Goal: Task Accomplishment & Management: Manage account settings

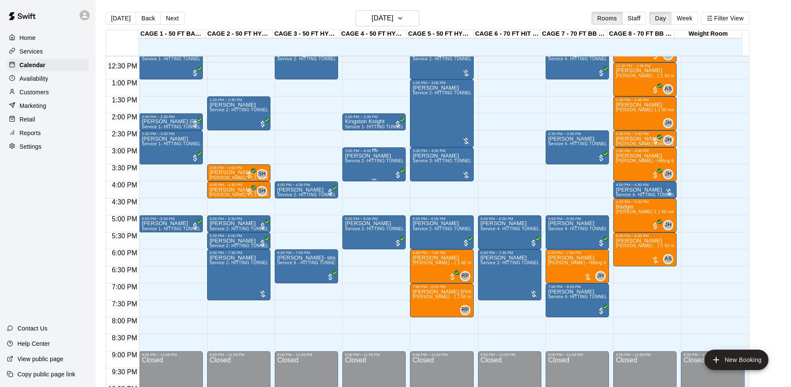
scroll to position [434, 0]
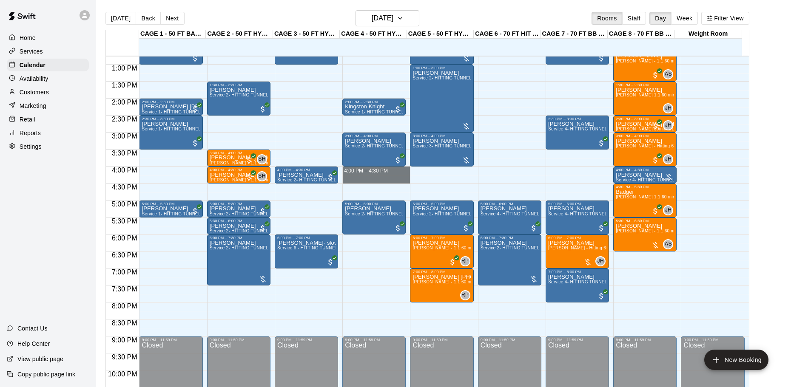
drag, startPoint x: 390, startPoint y: 171, endPoint x: 390, endPoint y: 181, distance: 10.2
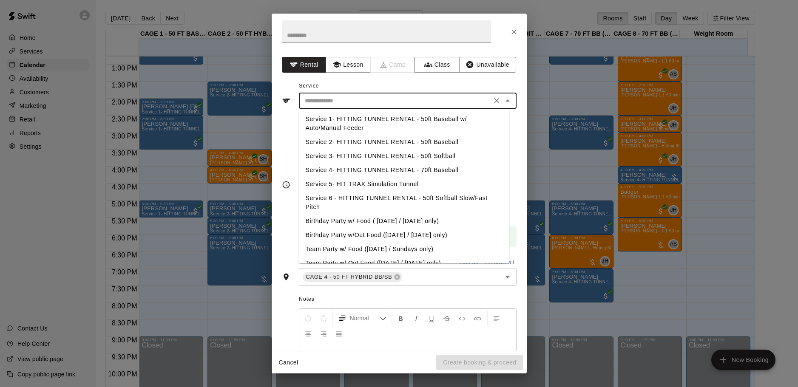
click at [378, 100] on input "text" at bounding box center [394, 101] width 187 height 11
click at [443, 153] on li "Service 3- HITTING TUNNEL RENTAL - 50ft Softball" at bounding box center [404, 156] width 210 height 14
type input "**********"
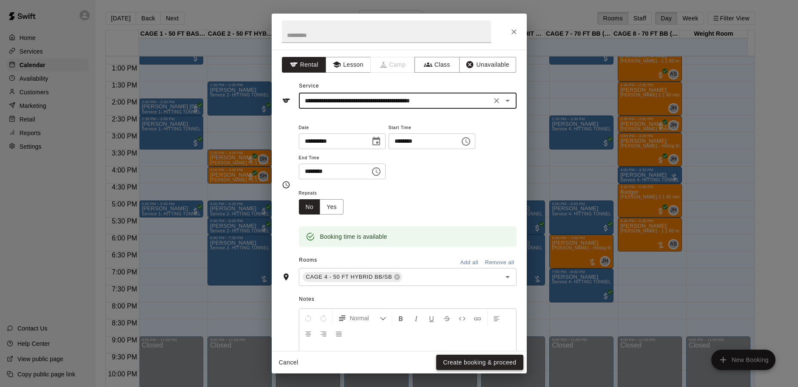
click at [461, 366] on button "Create booking & proceed" at bounding box center [479, 363] width 87 height 16
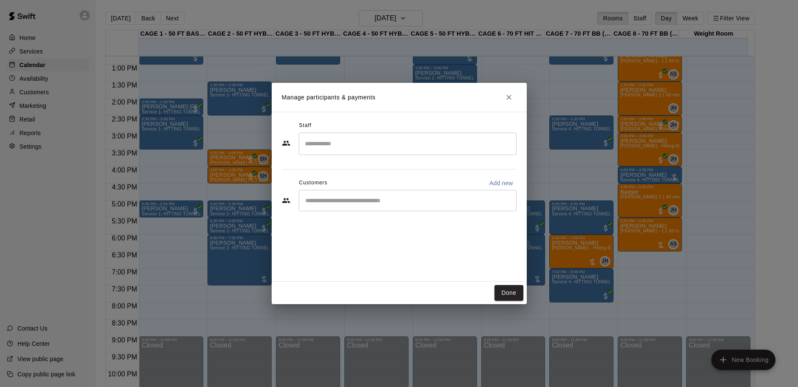
click at [357, 203] on input "Start typing to search customers..." at bounding box center [408, 200] width 210 height 9
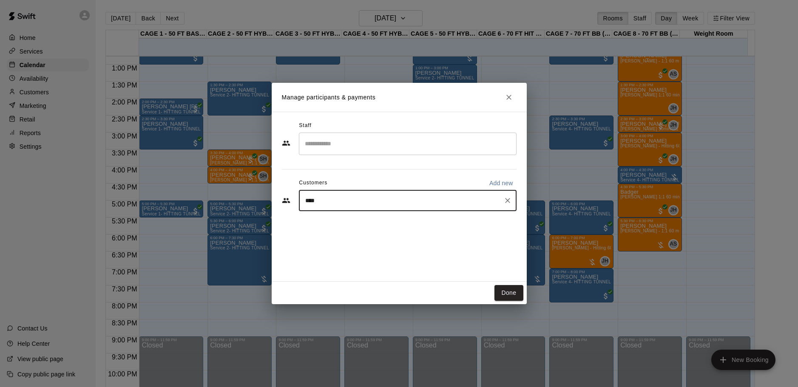
type input "*****"
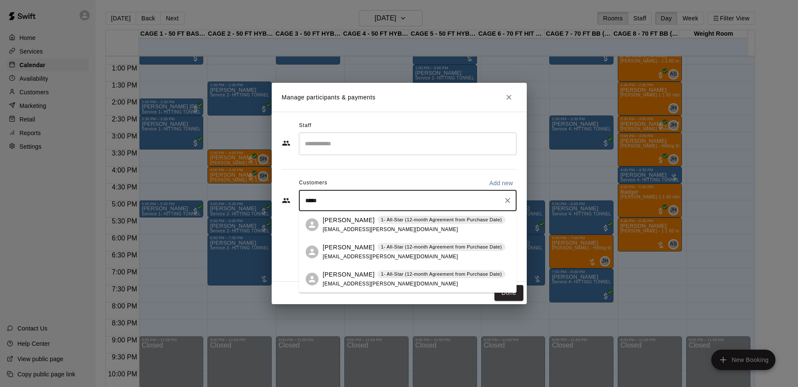
click at [354, 275] on p "[PERSON_NAME]" at bounding box center [349, 274] width 52 height 9
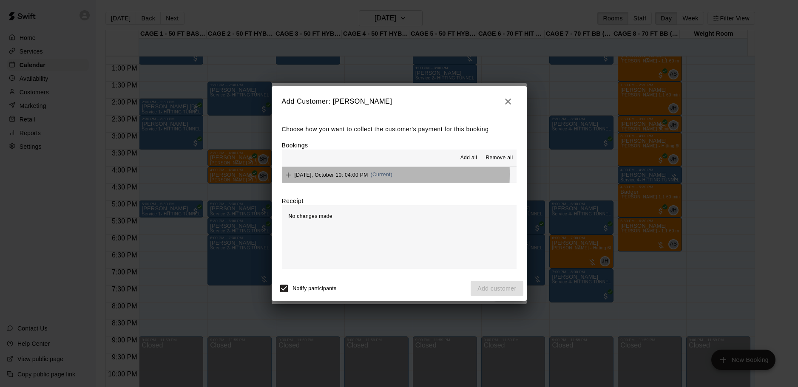
click at [328, 174] on span "[DATE], October 10: 04:00 PM" at bounding box center [332, 175] width 74 height 6
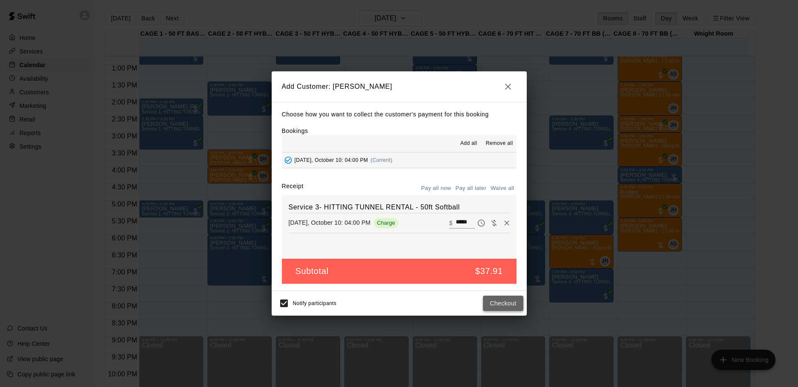
click at [506, 305] on button "Checkout" at bounding box center [503, 304] width 40 height 16
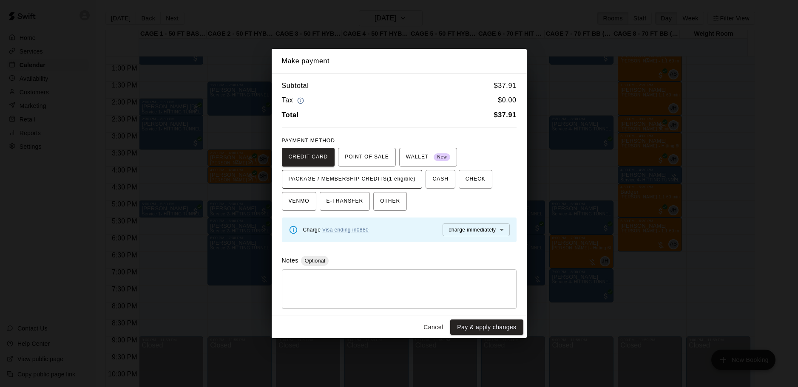
click at [384, 179] on span "PACKAGE / MEMBERSHIP CREDITS (1 eligible)" at bounding box center [352, 180] width 127 height 14
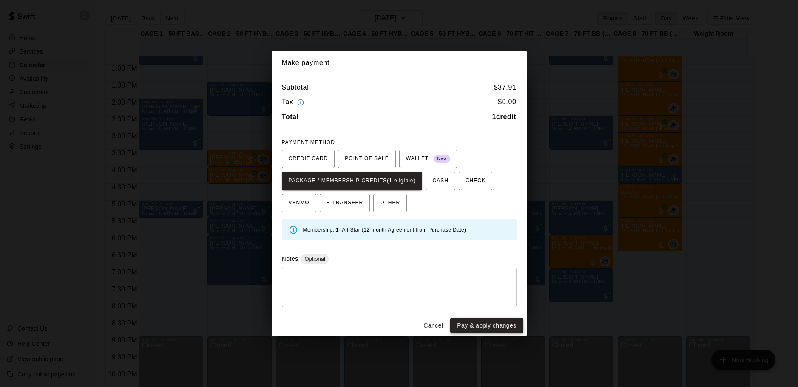
click at [478, 324] on button "Pay & apply changes" at bounding box center [486, 326] width 73 height 16
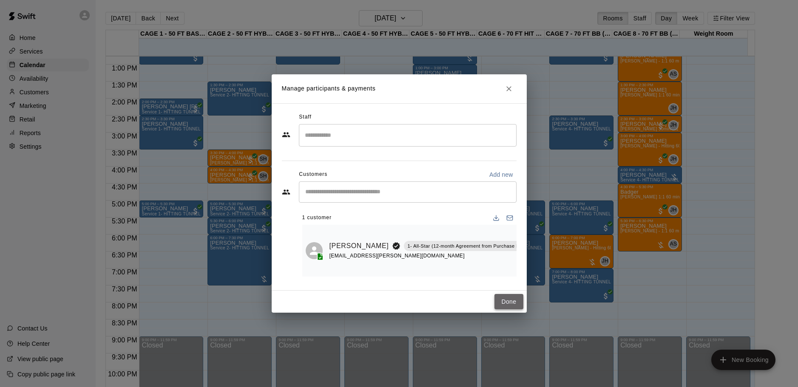
click at [513, 306] on button "Done" at bounding box center [508, 302] width 28 height 16
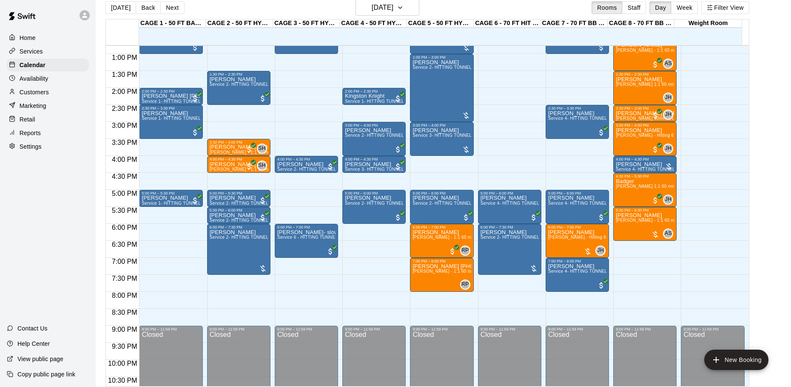
scroll to position [14, 0]
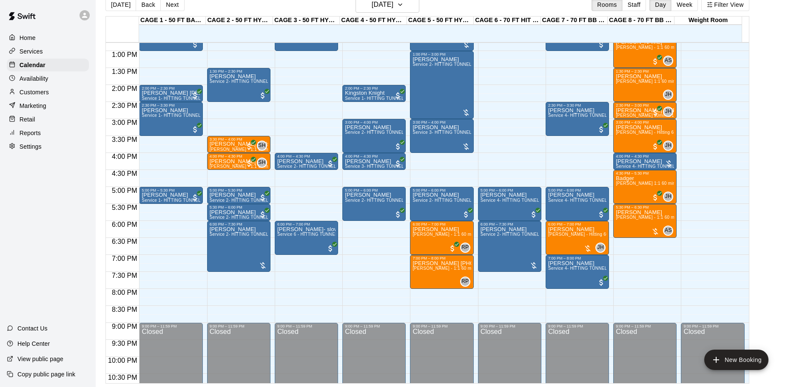
click at [196, 85] on div "12:00 AM – 10:00 AM Closed 10:00 AM – 10:30 AM Roger Molieri Service 1- HITTING…" at bounding box center [170, 17] width 63 height 816
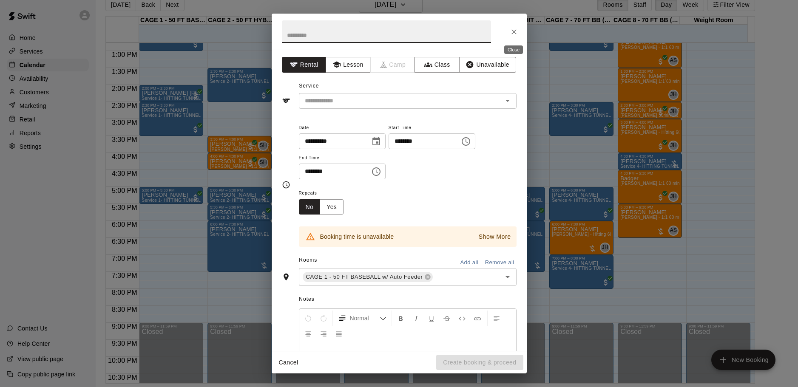
click at [516, 33] on icon "Close" at bounding box center [514, 32] width 9 height 9
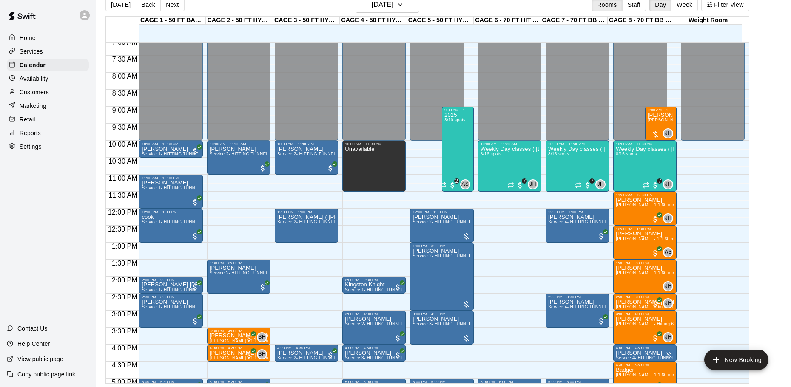
scroll to position [221, 0]
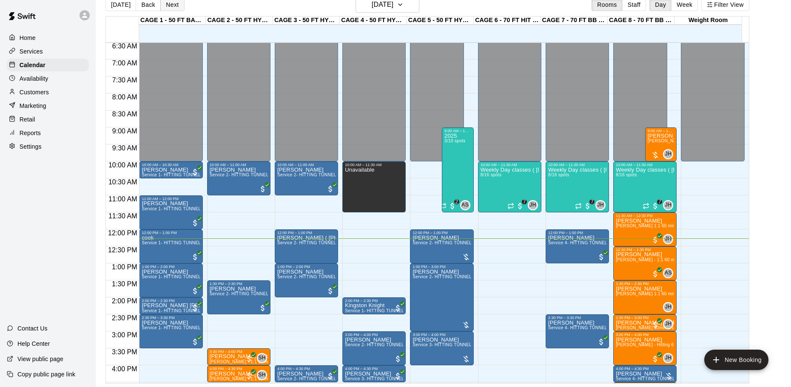
click at [166, 2] on button "Next" at bounding box center [172, 4] width 24 height 13
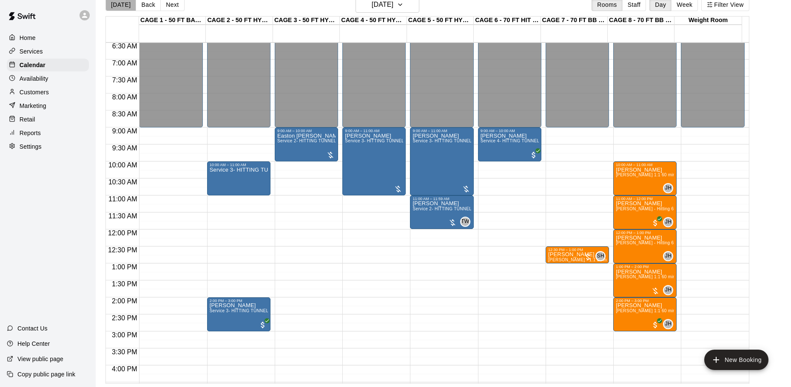
click at [120, 6] on button "[DATE]" at bounding box center [120, 4] width 31 height 13
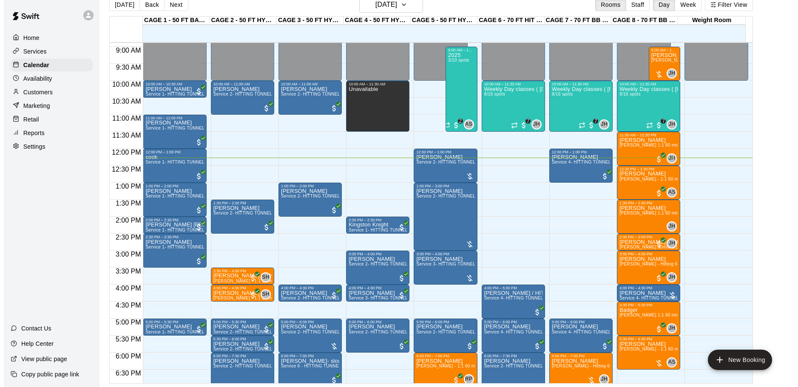
scroll to position [306, 0]
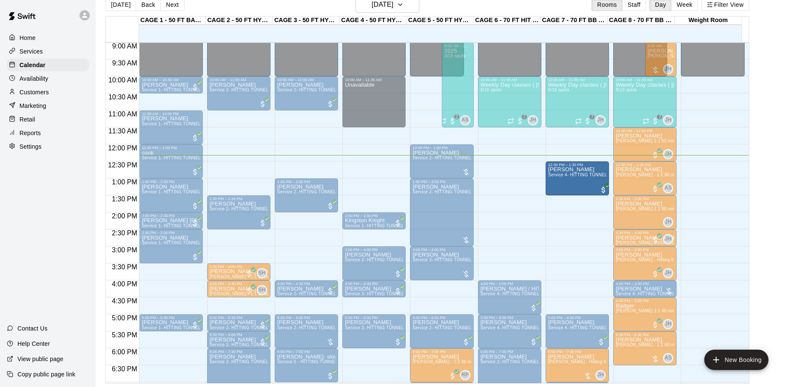
drag, startPoint x: 574, startPoint y: 166, endPoint x: 574, endPoint y: 187, distance: 21.3
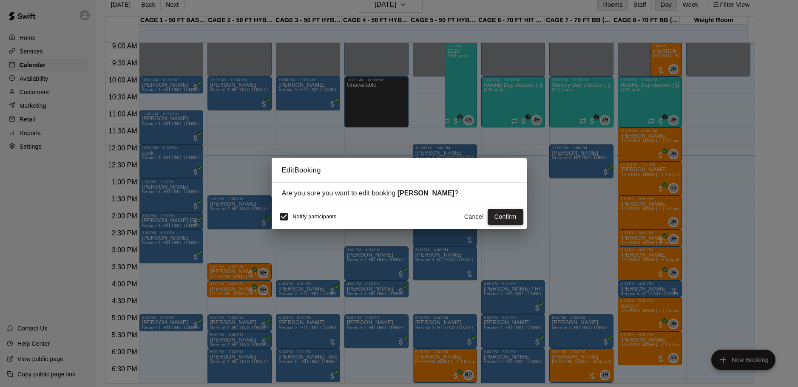
click at [502, 216] on button "Confirm" at bounding box center [506, 217] width 36 height 16
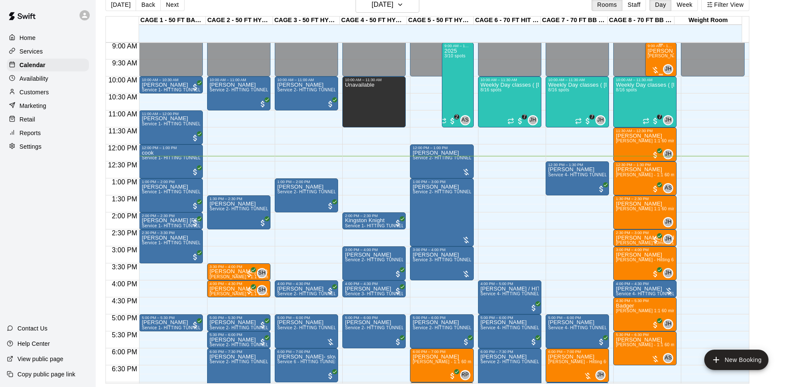
click at [664, 58] on span "[PERSON_NAME] 1:1 60 min. pitching Lesson" at bounding box center [694, 56] width 94 height 5
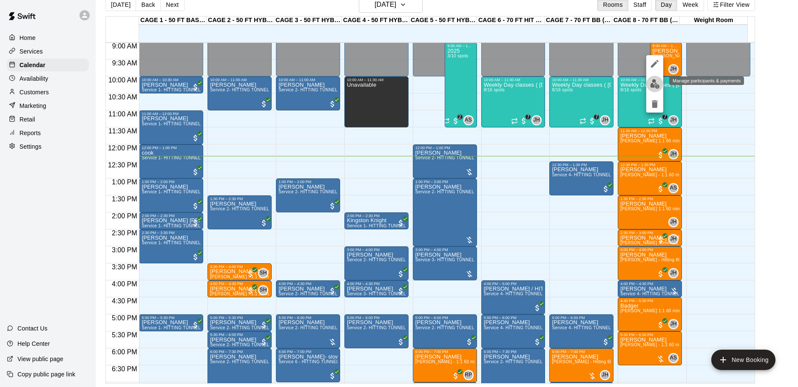
click at [653, 82] on img "edit" at bounding box center [655, 84] width 10 height 10
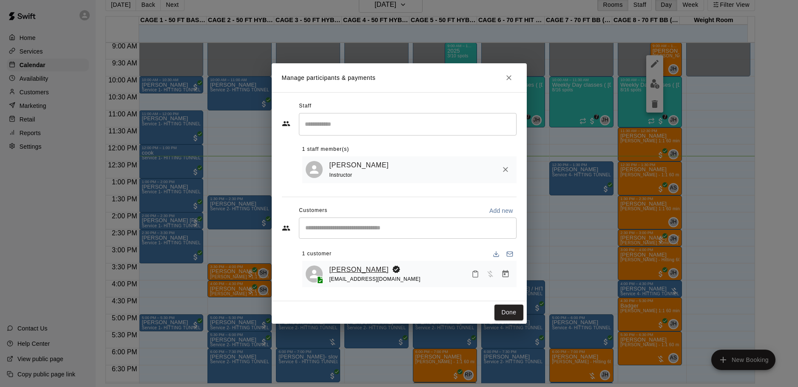
click at [364, 271] on link "[PERSON_NAME]" at bounding box center [359, 269] width 60 height 11
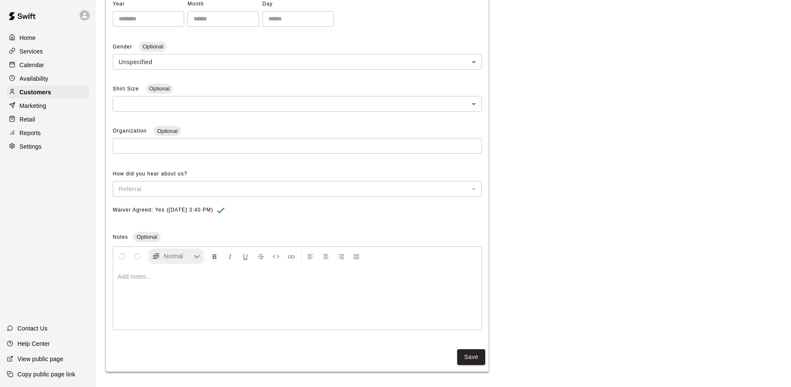
scroll to position [215, 0]
click at [152, 278] on p at bounding box center [297, 275] width 360 height 9
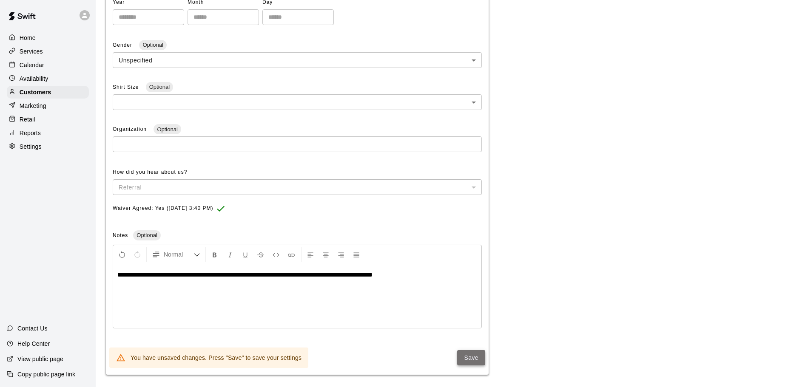
click at [477, 360] on button "Save" at bounding box center [471, 358] width 28 height 16
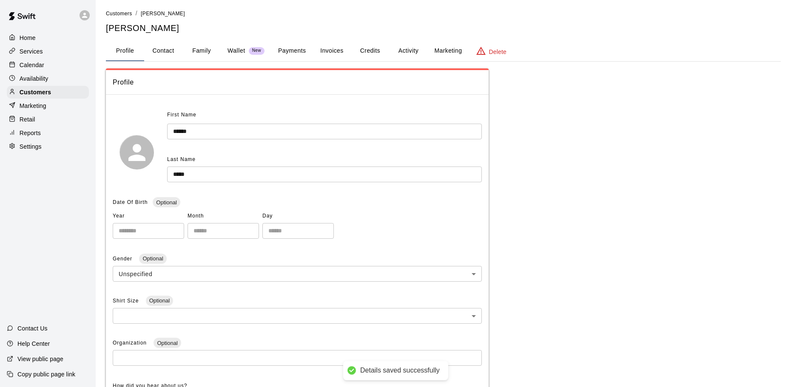
scroll to position [0, 0]
click at [34, 69] on p "Calendar" at bounding box center [32, 65] width 25 height 9
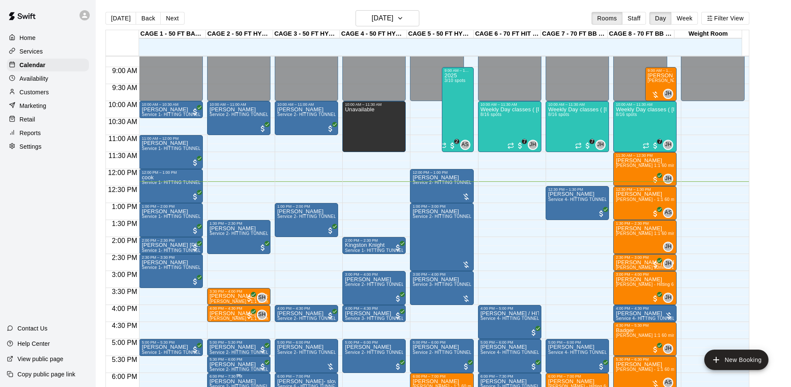
scroll to position [293, 0]
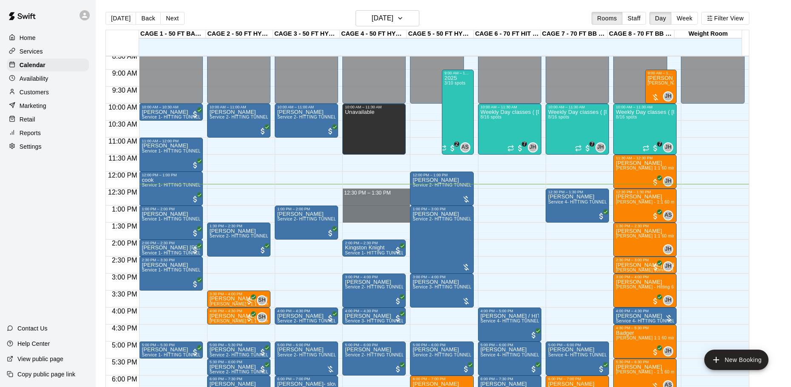
drag, startPoint x: 365, startPoint y: 191, endPoint x: 365, endPoint y: 218, distance: 26.4
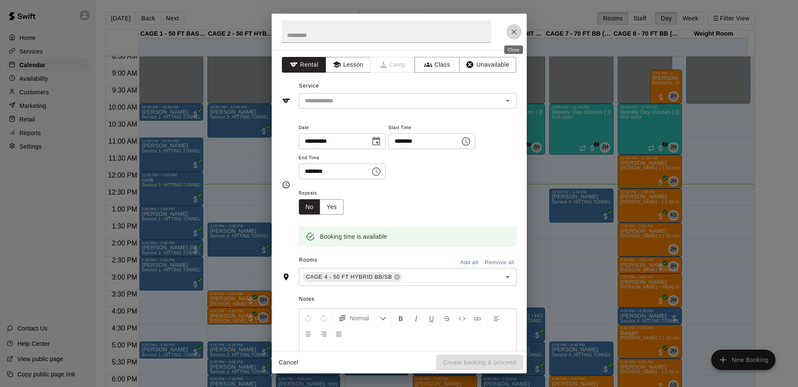
click at [514, 35] on icon "Close" at bounding box center [514, 32] width 9 height 9
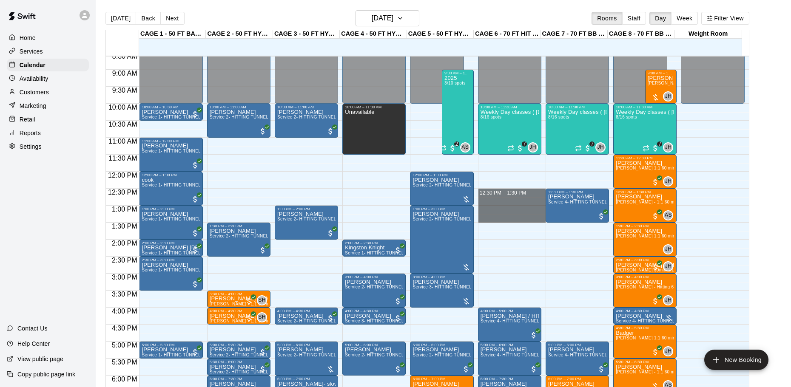
drag, startPoint x: 497, startPoint y: 193, endPoint x: 502, endPoint y: 219, distance: 26.7
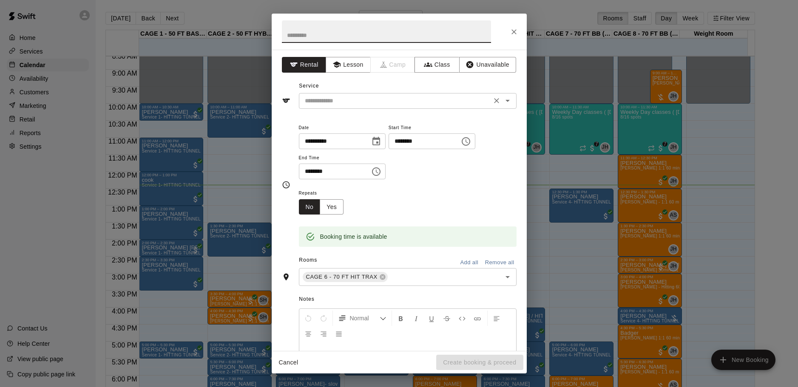
click at [333, 95] on div "​" at bounding box center [408, 101] width 218 height 16
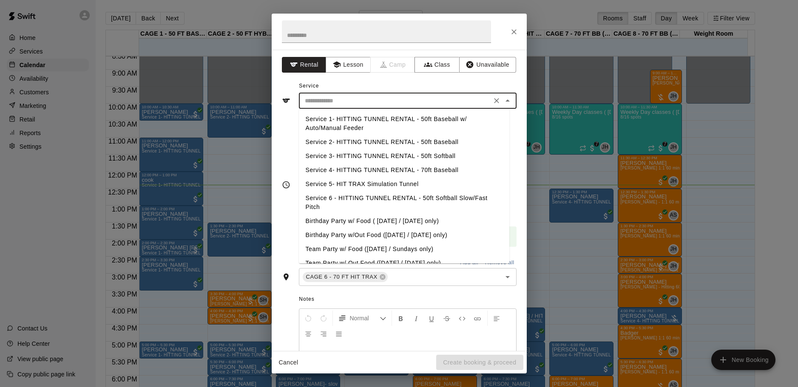
click at [386, 182] on li "Service 5- HIT TRAX Simulation Tunnel" at bounding box center [404, 184] width 210 height 14
type input "**********"
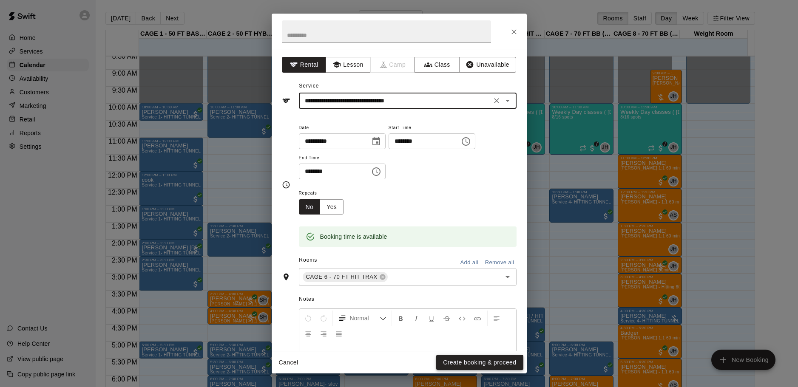
click at [477, 364] on button "Create booking & proceed" at bounding box center [479, 363] width 87 height 16
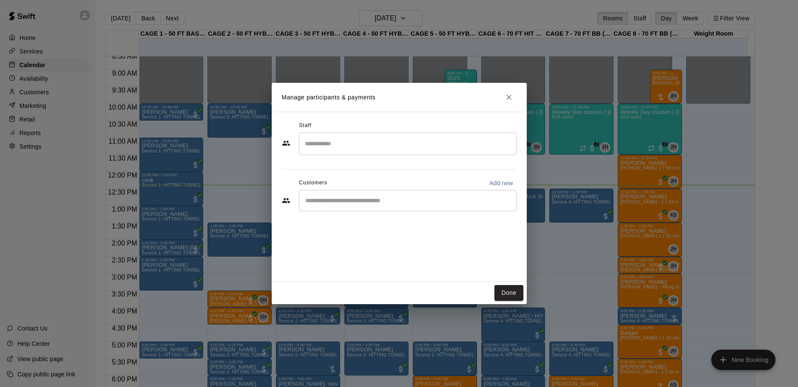
click at [348, 204] on input "Start typing to search customers..." at bounding box center [408, 200] width 210 height 9
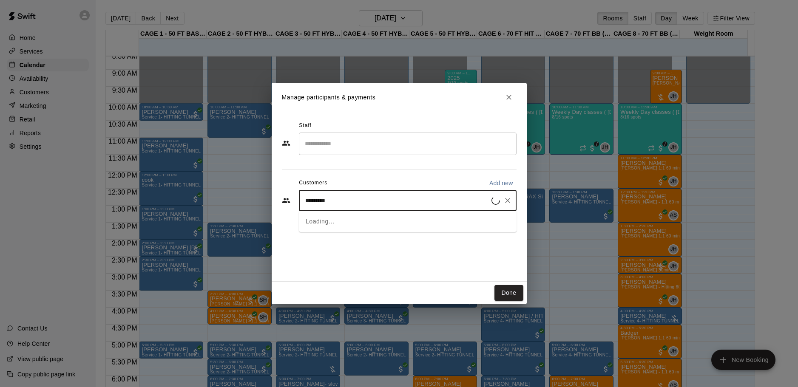
type input "**********"
click at [351, 221] on p "[PERSON_NAME]" at bounding box center [349, 220] width 52 height 9
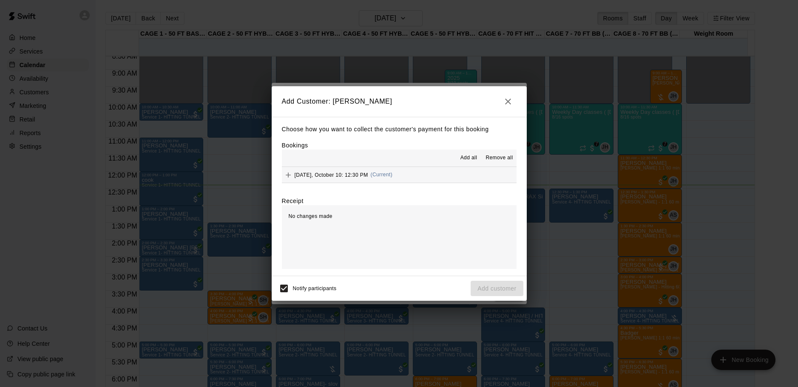
click at [326, 174] on span "Friday, October 10: 12:30 PM" at bounding box center [332, 175] width 74 height 6
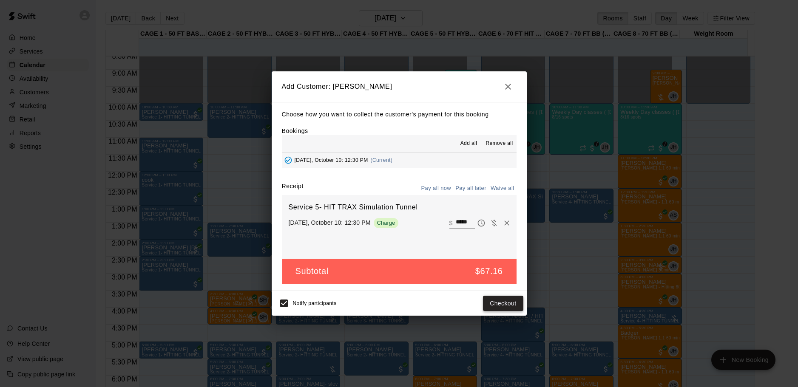
click at [503, 305] on button "Checkout" at bounding box center [503, 304] width 40 height 16
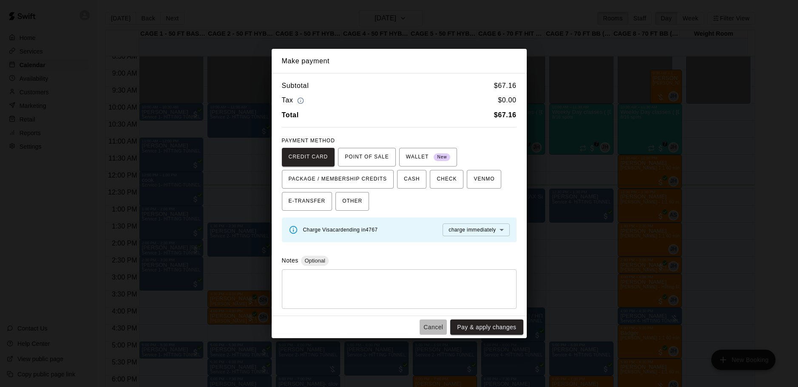
click at [429, 327] on button "Cancel" at bounding box center [433, 328] width 27 height 16
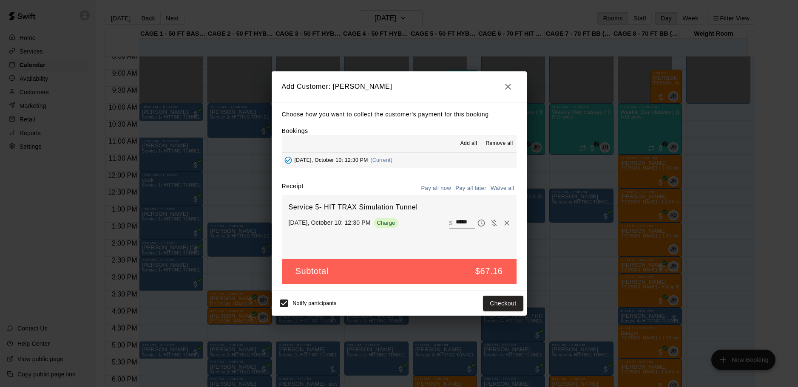
click at [485, 190] on button "Pay all later" at bounding box center [470, 188] width 35 height 13
click at [509, 306] on button "Add customer" at bounding box center [497, 304] width 52 height 16
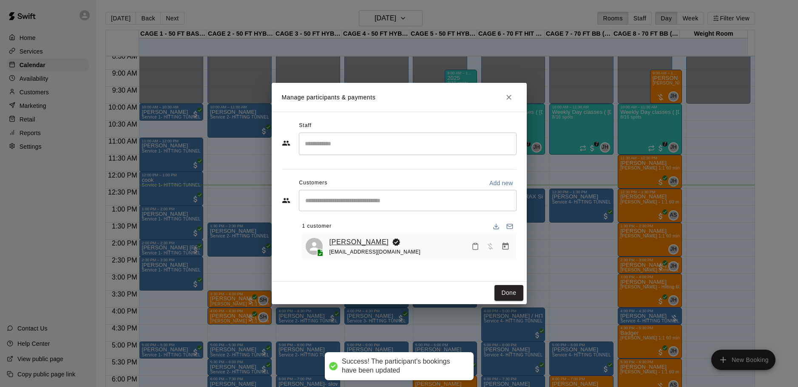
click at [335, 242] on link "[PERSON_NAME]" at bounding box center [359, 242] width 60 height 11
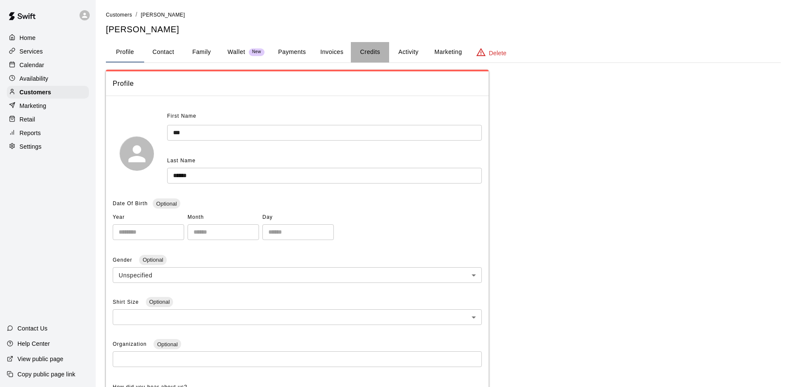
click at [365, 49] on button "Credits" at bounding box center [370, 52] width 38 height 20
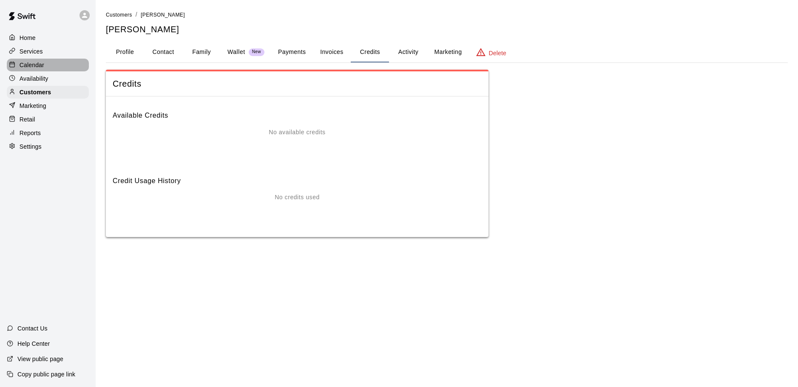
click at [33, 66] on p "Calendar" at bounding box center [32, 65] width 25 height 9
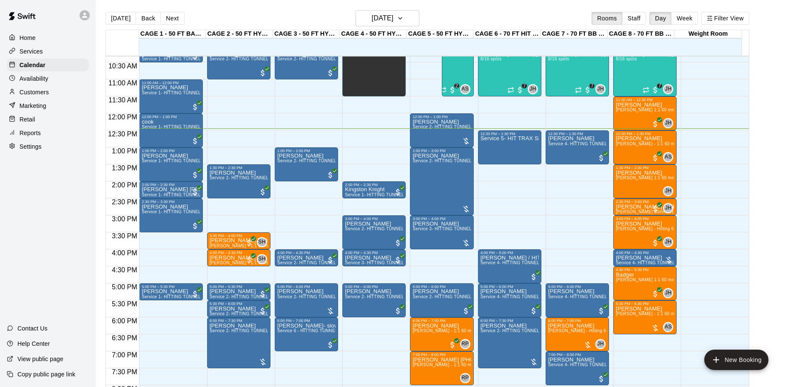
scroll to position [349, 0]
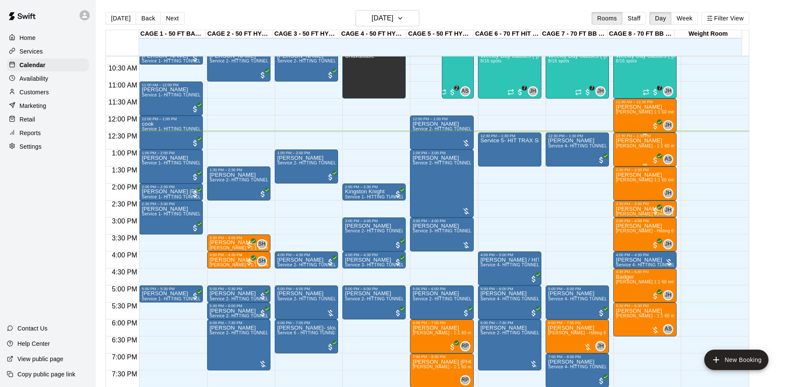
click at [647, 155] on div "Jaidan Jordan Anthony Slama - 1:1 60 min Pitching Lesson" at bounding box center [645, 331] width 58 height 387
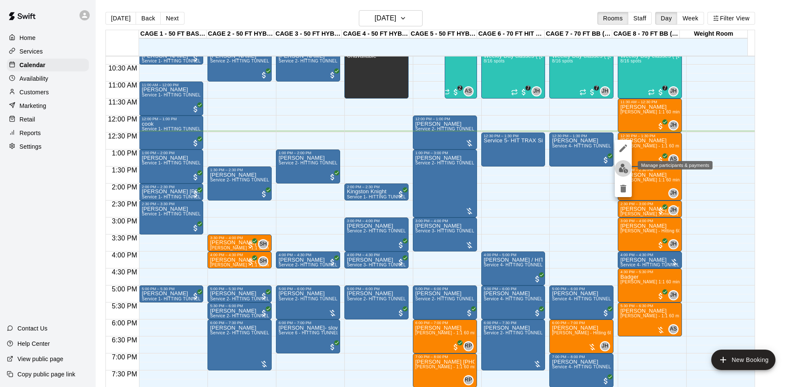
click at [620, 169] on img "edit" at bounding box center [624, 169] width 10 height 10
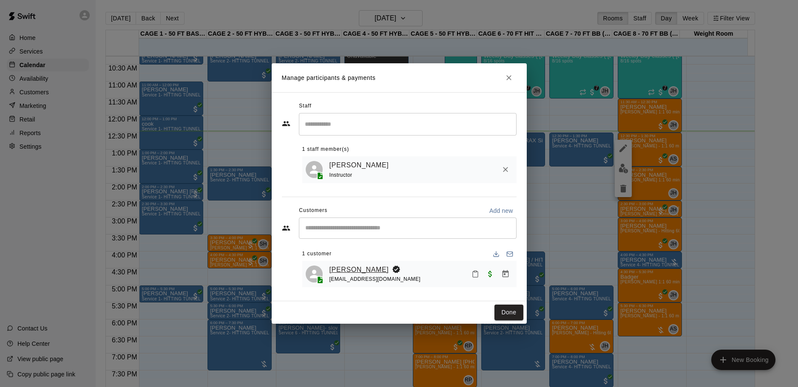
click at [355, 270] on link "[PERSON_NAME]" at bounding box center [359, 269] width 60 height 11
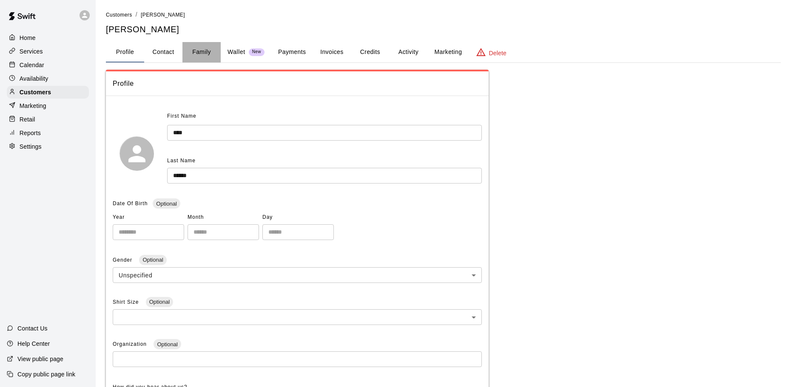
click at [199, 52] on button "Family" at bounding box center [201, 52] width 38 height 20
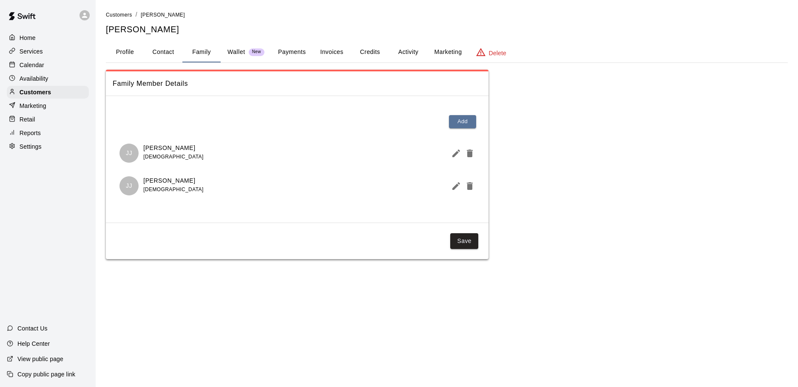
click at [38, 67] on p "Calendar" at bounding box center [32, 65] width 25 height 9
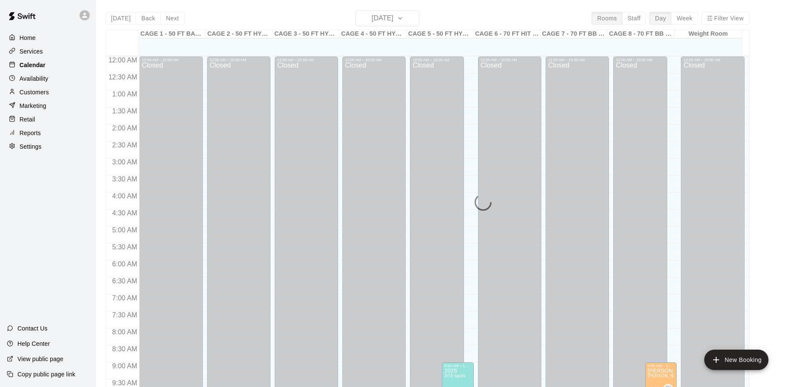
scroll to position [424, 0]
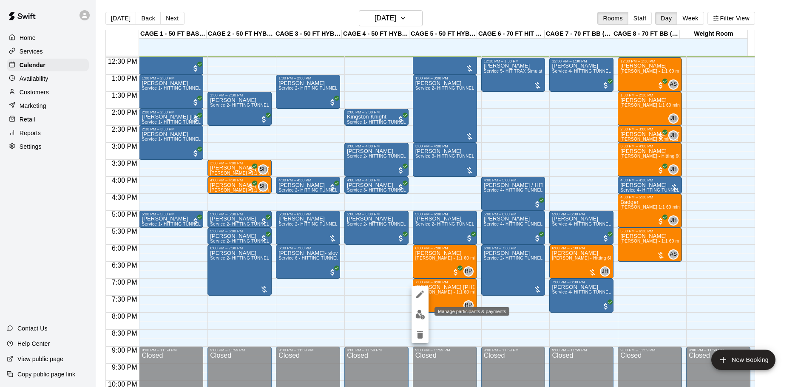
click at [421, 313] on img "edit" at bounding box center [420, 315] width 10 height 10
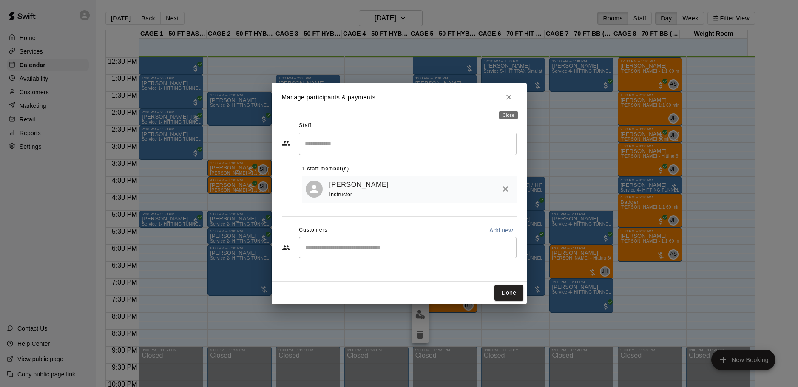
click at [507, 99] on icon "Close" at bounding box center [508, 97] width 5 height 5
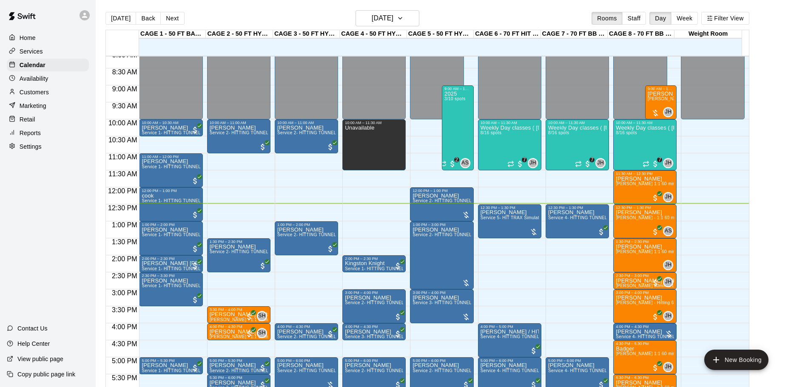
scroll to position [264, 0]
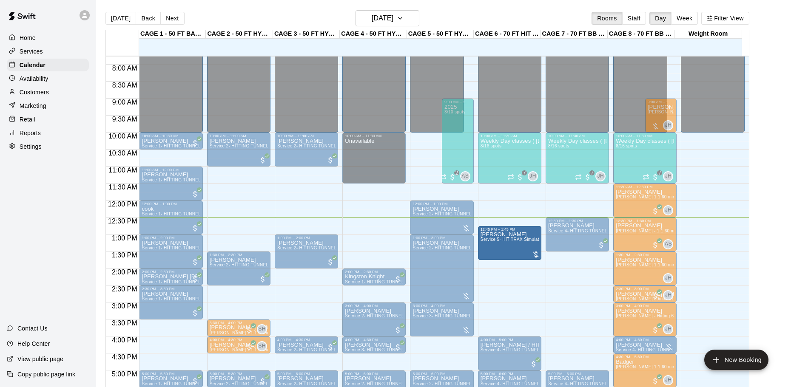
drag, startPoint x: 501, startPoint y: 238, endPoint x: 500, endPoint y: 253, distance: 14.9
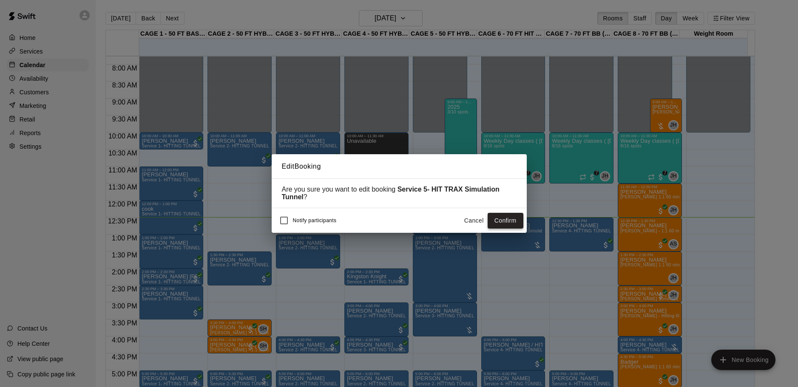
click at [516, 221] on button "Confirm" at bounding box center [506, 221] width 36 height 16
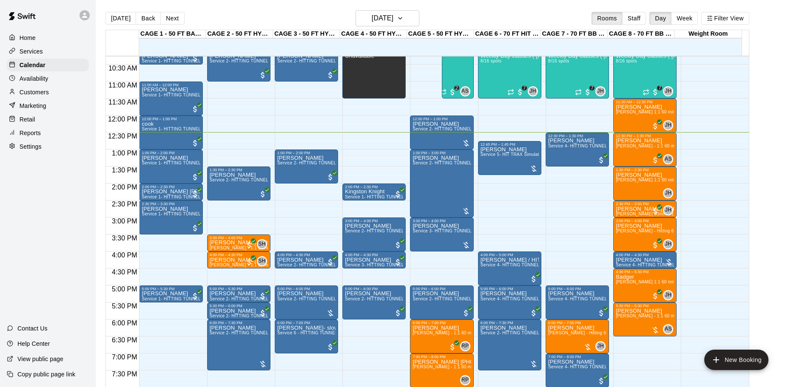
scroll to position [306, 0]
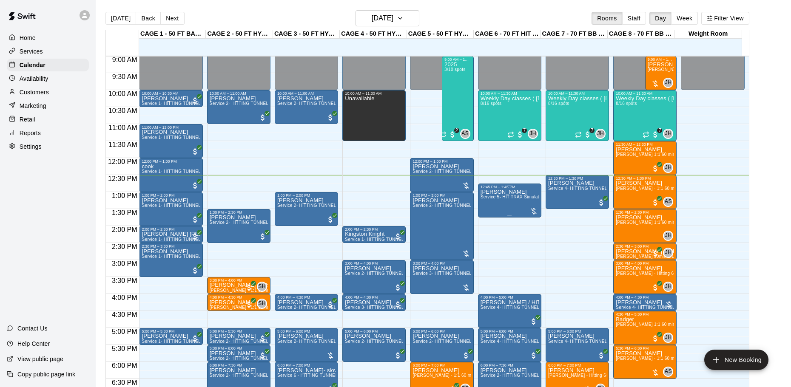
click at [501, 201] on div "Amy Harris Service 5- HIT TRAX Simulation Tunnel" at bounding box center [509, 382] width 58 height 387
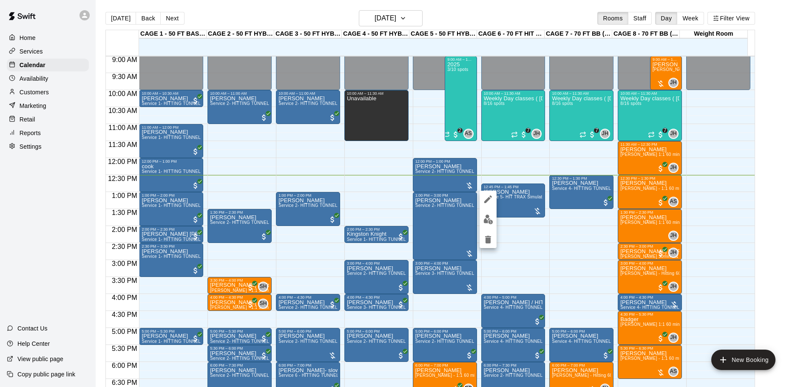
click at [491, 216] on img "edit" at bounding box center [488, 220] width 10 height 10
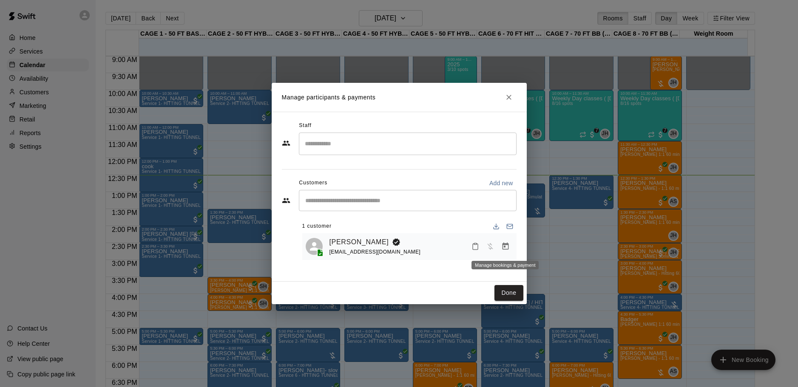
click at [506, 244] on icon "Manage bookings & payment" at bounding box center [505, 246] width 6 height 7
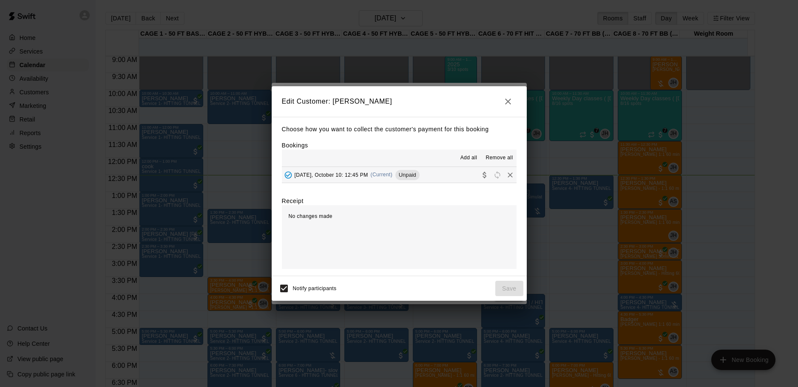
click at [341, 172] on span "Friday, October 10: 12:45 PM" at bounding box center [332, 175] width 74 height 6
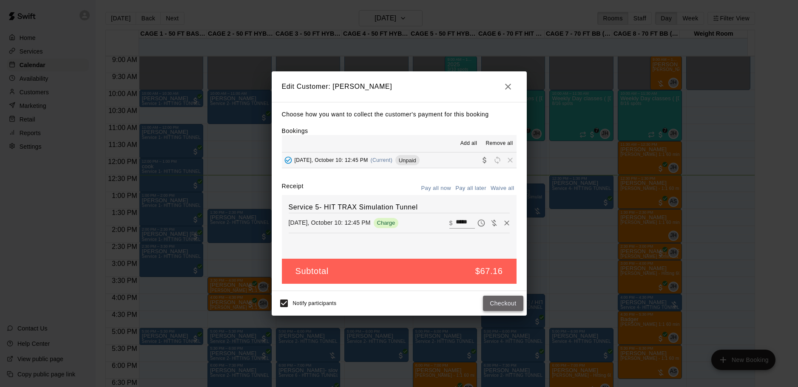
click at [514, 302] on button "Checkout" at bounding box center [503, 304] width 40 height 16
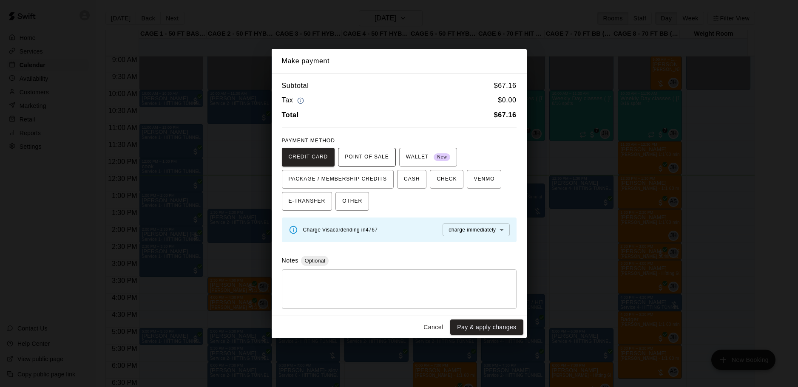
click at [373, 154] on span "POINT OF SALE" at bounding box center [367, 157] width 44 height 14
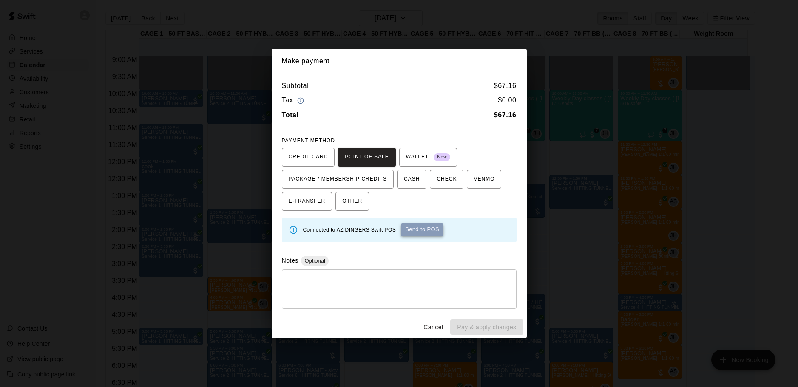
click at [428, 235] on button "Send to POS" at bounding box center [422, 230] width 43 height 13
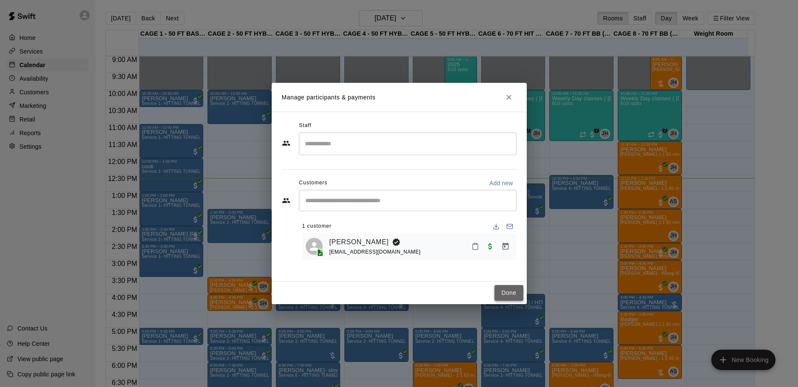
click at [511, 292] on button "Done" at bounding box center [508, 293] width 28 height 16
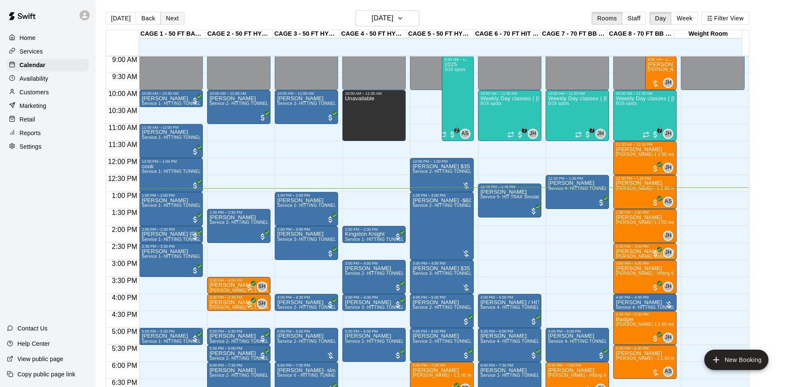
click at [164, 16] on button "Next" at bounding box center [172, 18] width 24 height 13
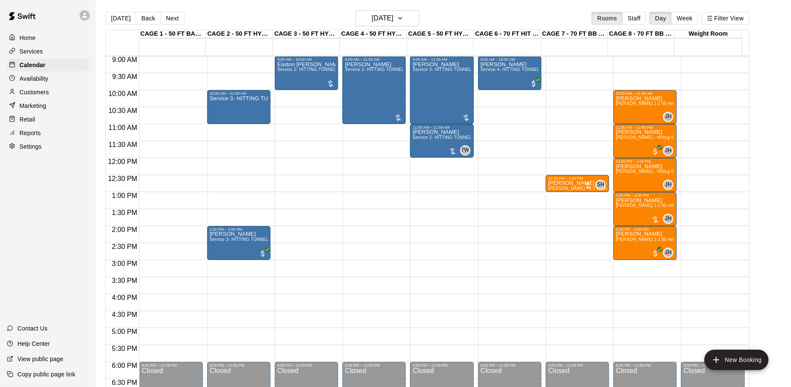
click at [122, 17] on button "[DATE]" at bounding box center [120, 18] width 31 height 13
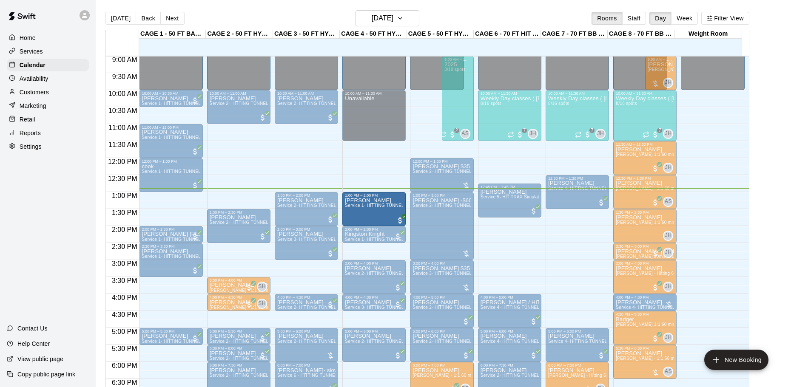
drag, startPoint x: 182, startPoint y: 203, endPoint x: 368, endPoint y: 207, distance: 186.7
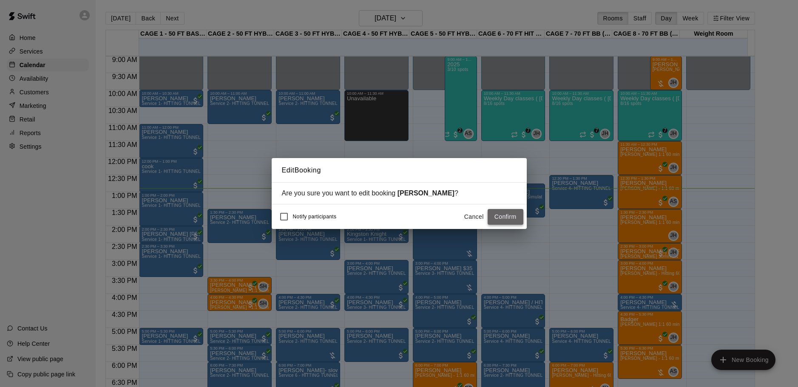
click at [519, 220] on button "Confirm" at bounding box center [506, 217] width 36 height 16
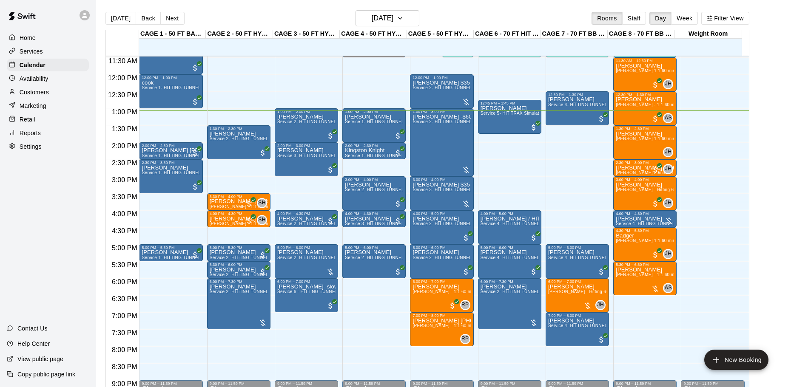
scroll to position [392, 0]
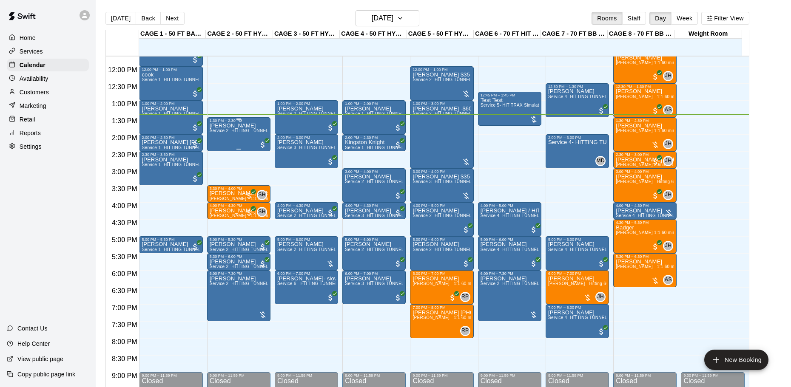
scroll to position [392, 0]
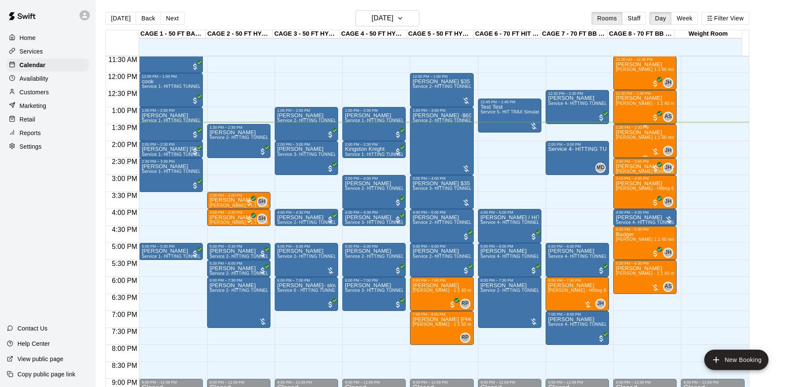
click at [645, 137] on span "[PERSON_NAME] 1:1 60 min. pitching Lesson" at bounding box center [663, 137] width 94 height 5
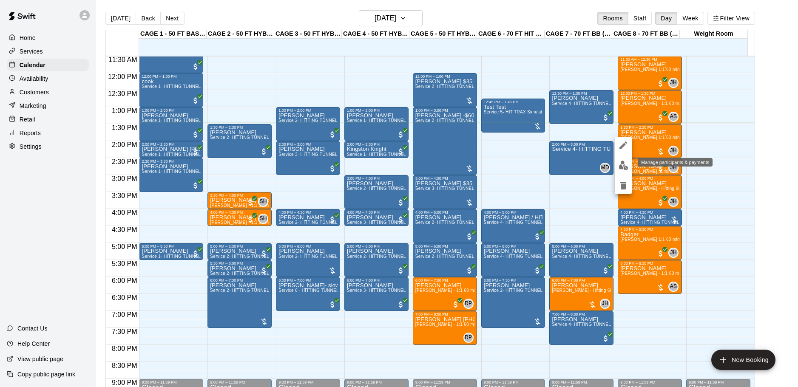
click at [625, 167] on img "edit" at bounding box center [624, 166] width 10 height 10
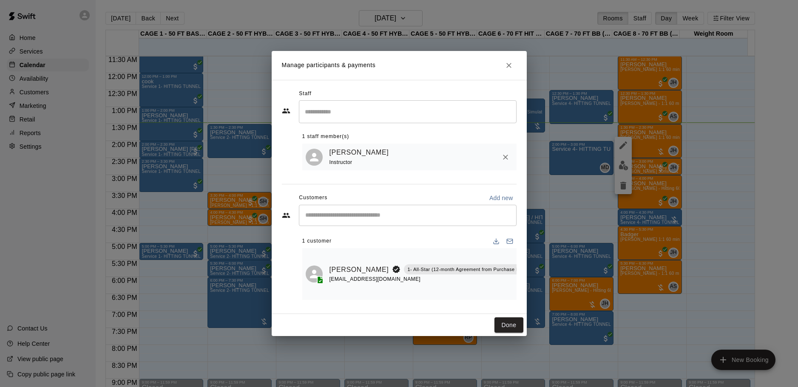
click at [535, 285] on icon "Manage bookings & payment" at bounding box center [539, 289] width 9 height 9
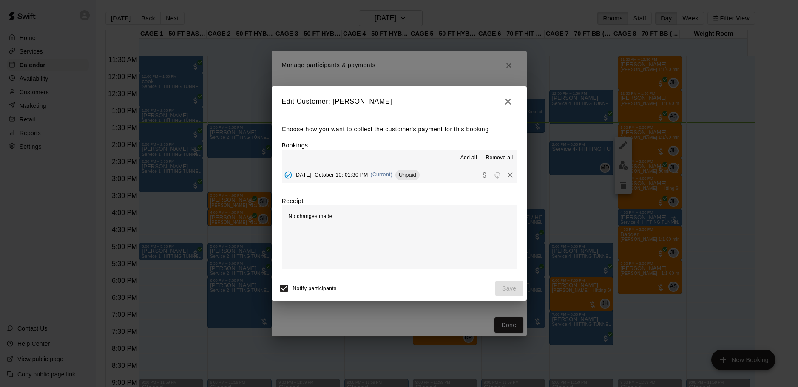
click at [391, 173] on div "Friday, October 10: 01:30 PM (Current) Unpaid" at bounding box center [351, 175] width 138 height 13
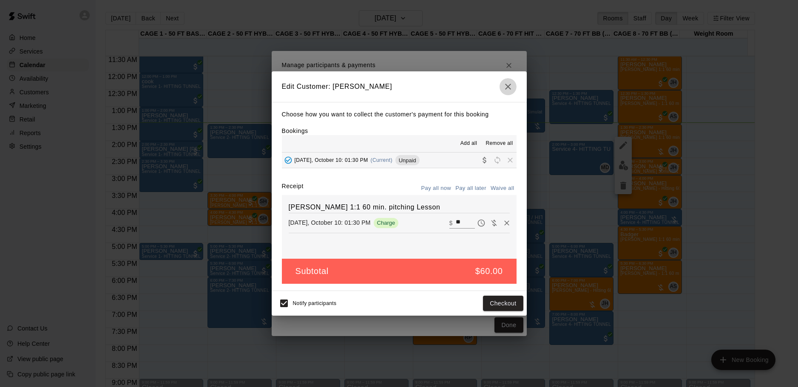
click at [508, 83] on icon "button" at bounding box center [508, 87] width 10 height 10
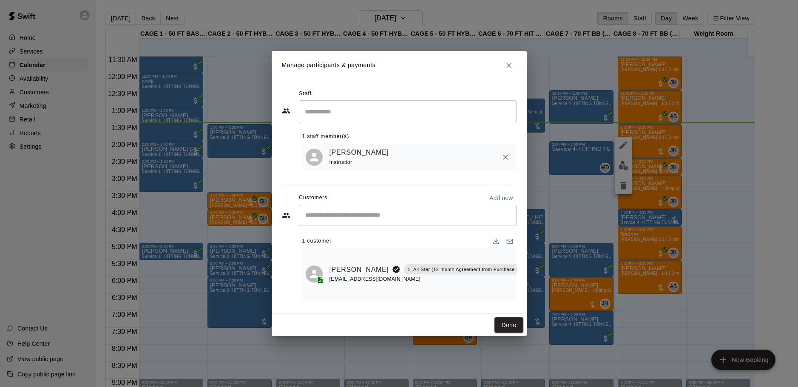
click at [510, 63] on icon "Close" at bounding box center [508, 65] width 5 height 5
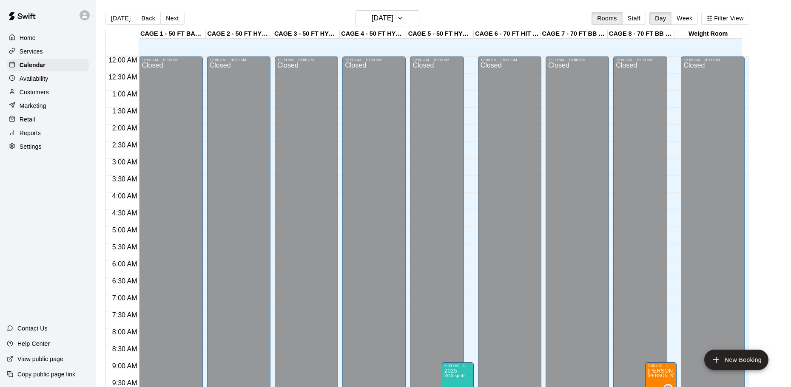
scroll to position [443, 0]
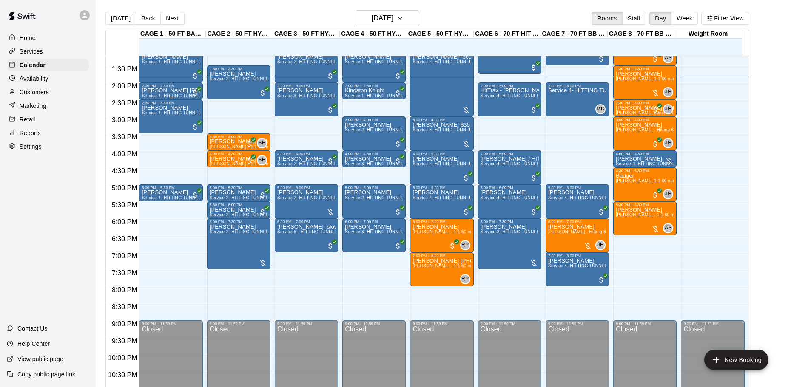
click at [169, 91] on p "[PERSON_NAME] [PERSON_NAME]" at bounding box center [171, 91] width 58 height 0
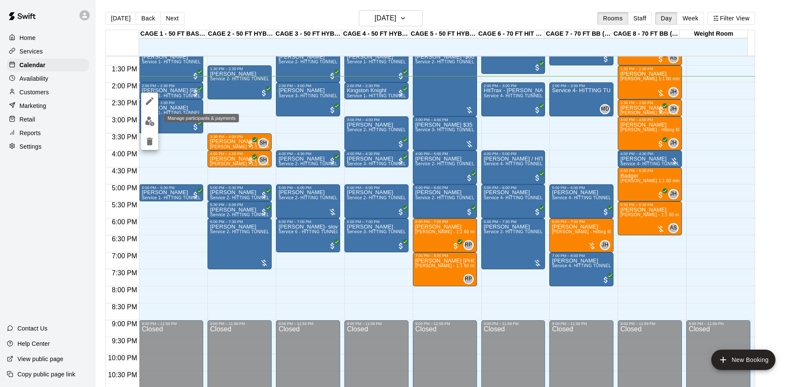
click at [153, 116] on button "edit" at bounding box center [149, 121] width 17 height 17
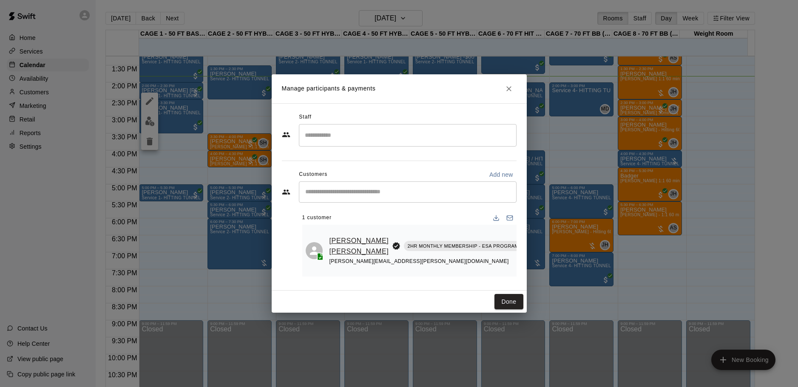
click at [343, 242] on link "[PERSON_NAME] [PERSON_NAME]" at bounding box center [359, 246] width 60 height 22
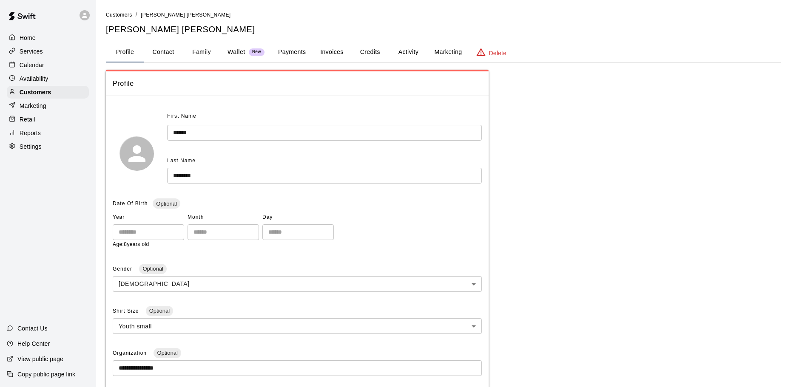
click at [345, 54] on button "Invoices" at bounding box center [331, 52] width 38 height 20
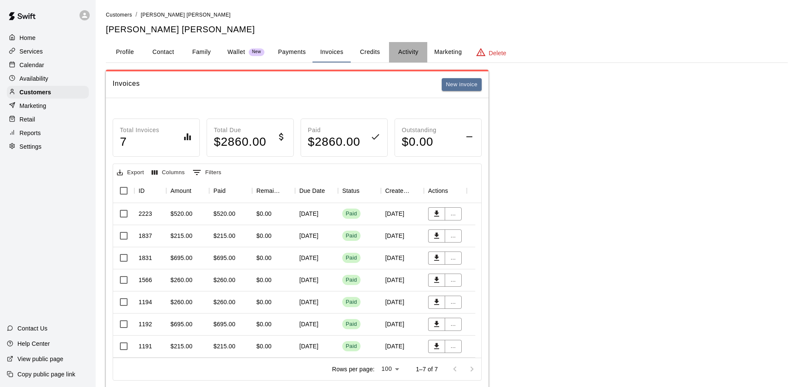
click at [398, 45] on button "Activity" at bounding box center [408, 52] width 38 height 20
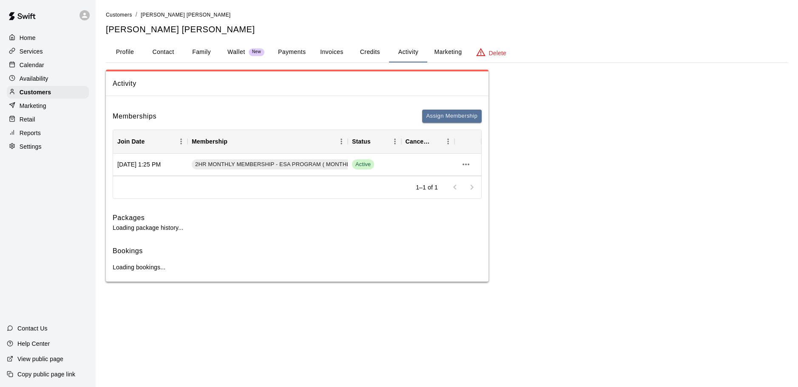
click at [345, 51] on button "Invoices" at bounding box center [331, 52] width 38 height 20
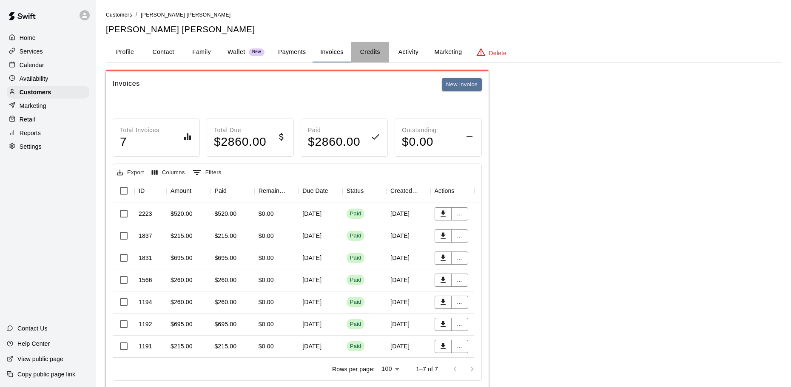
click at [377, 49] on button "Credits" at bounding box center [370, 52] width 38 height 20
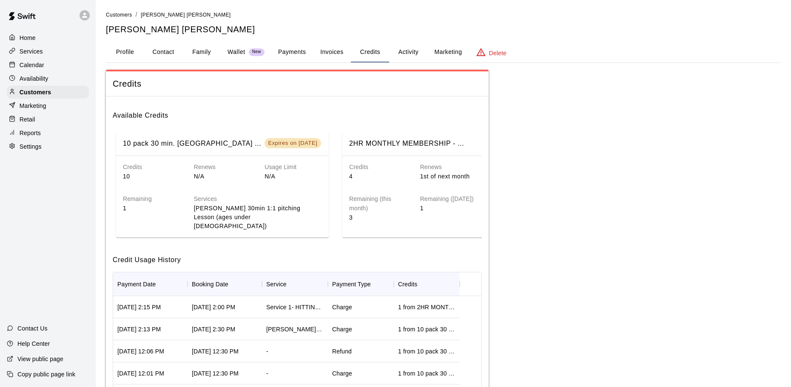
click at [312, 59] on button "Payments" at bounding box center [291, 52] width 41 height 20
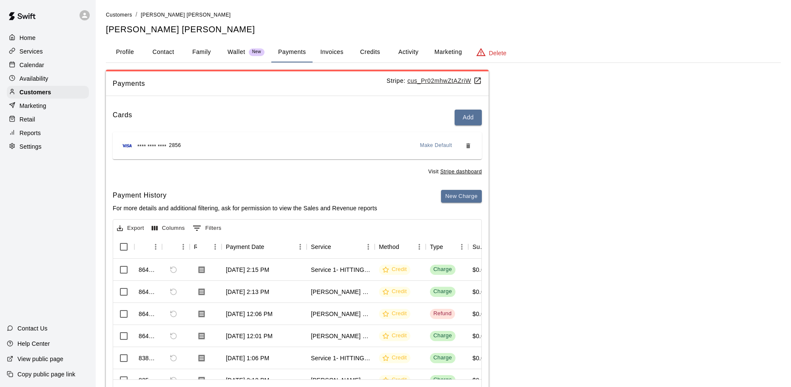
click at [335, 51] on button "Invoices" at bounding box center [331, 52] width 38 height 20
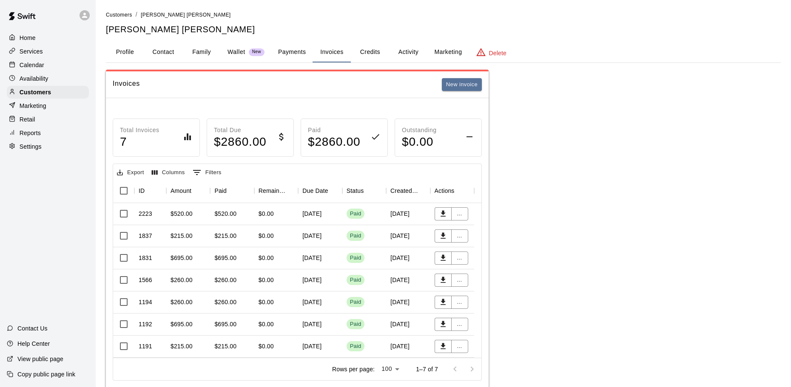
click at [306, 58] on button "Payments" at bounding box center [291, 52] width 41 height 20
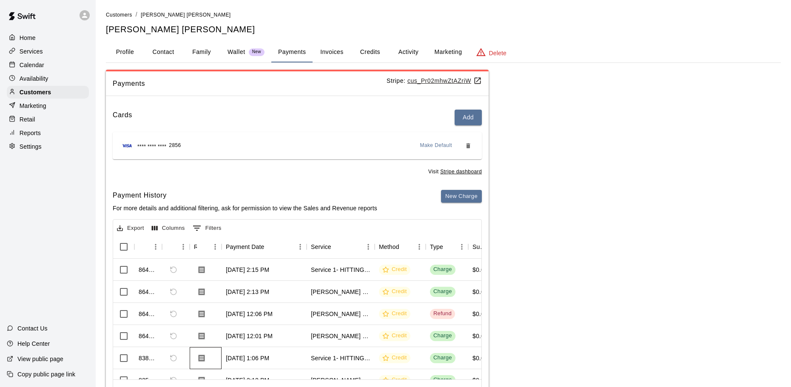
click at [210, 349] on div at bounding box center [206, 358] width 32 height 22
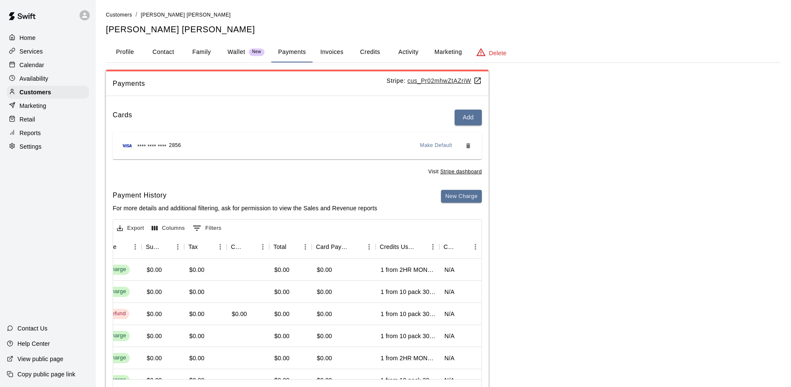
scroll to position [0, 326]
click at [401, 49] on button "Activity" at bounding box center [408, 52] width 38 height 20
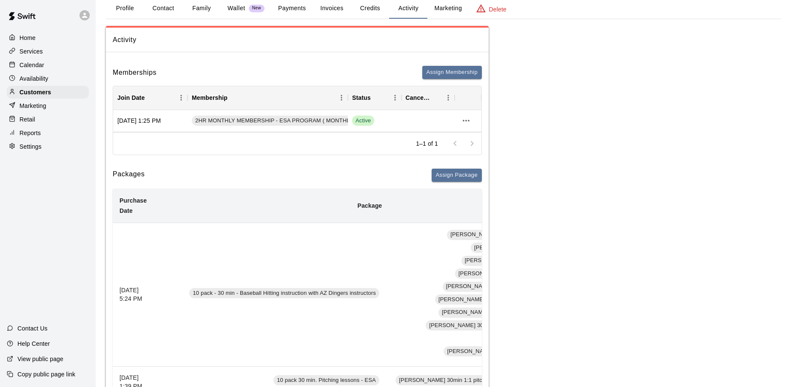
scroll to position [43, 0]
click at [320, 9] on button "Invoices" at bounding box center [331, 10] width 38 height 20
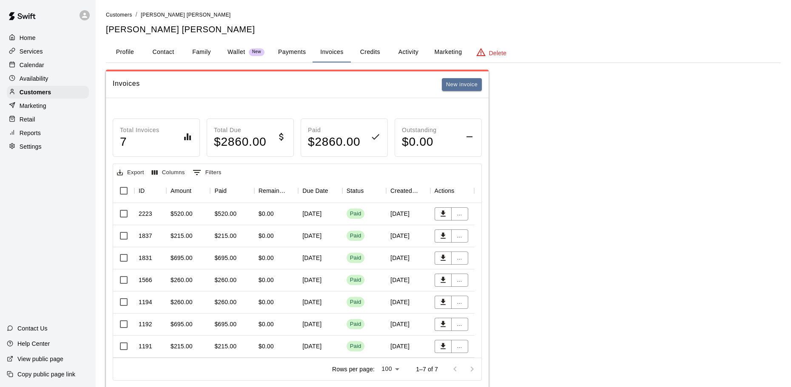
scroll to position [28, 0]
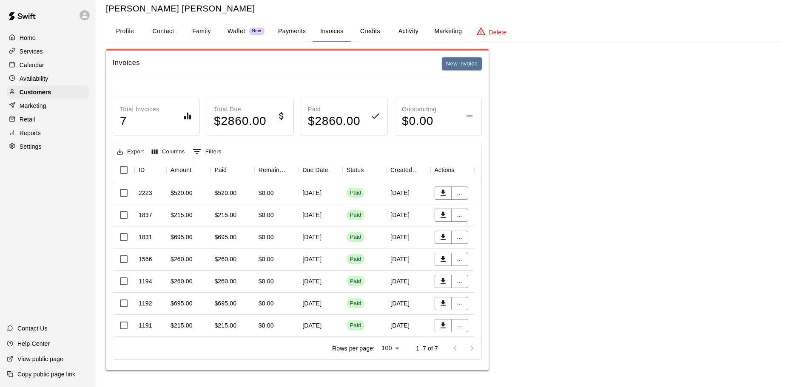
click at [210, 183] on div "$520.00" at bounding box center [232, 193] width 44 height 22
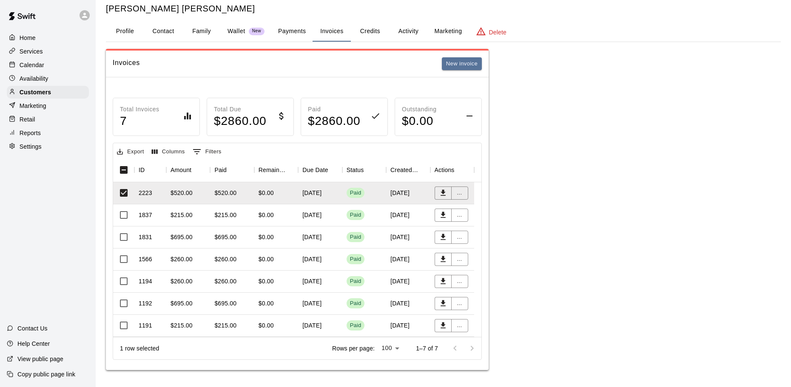
click at [161, 204] on div "1837" at bounding box center [150, 215] width 32 height 22
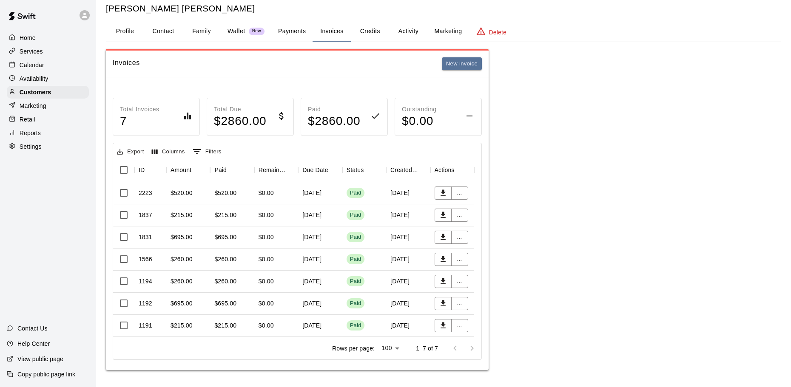
click at [372, 23] on button "Credits" at bounding box center [370, 31] width 38 height 20
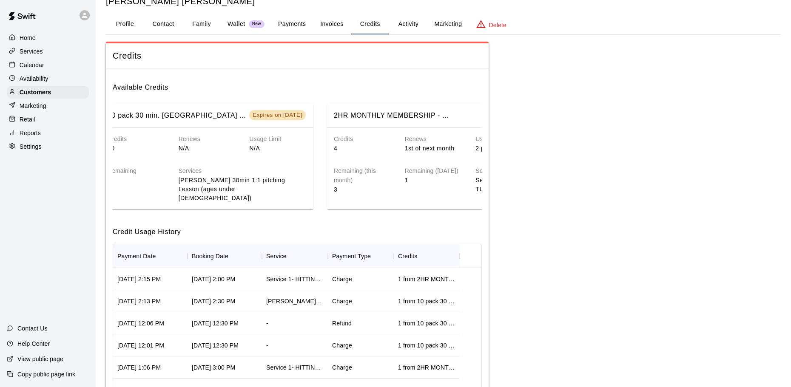
scroll to position [0, 0]
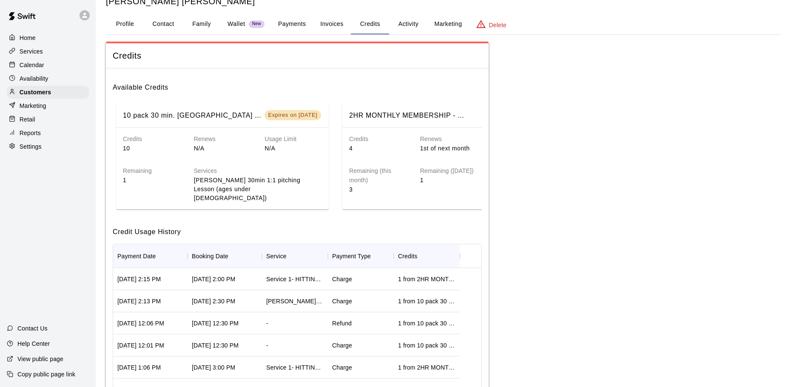
click at [316, 25] on button "Invoices" at bounding box center [331, 24] width 38 height 20
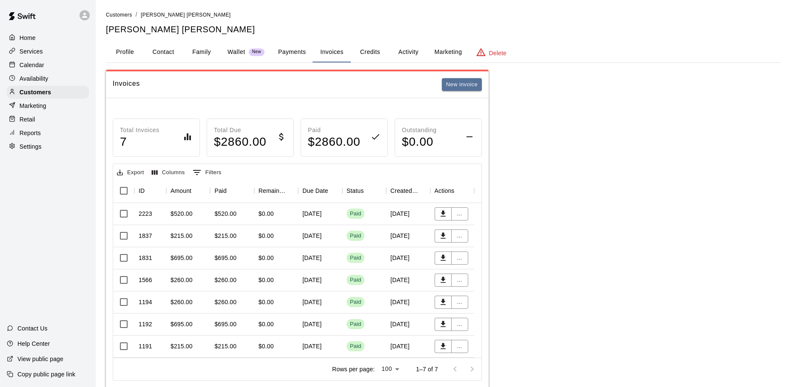
click at [26, 69] on p "Calendar" at bounding box center [32, 65] width 25 height 9
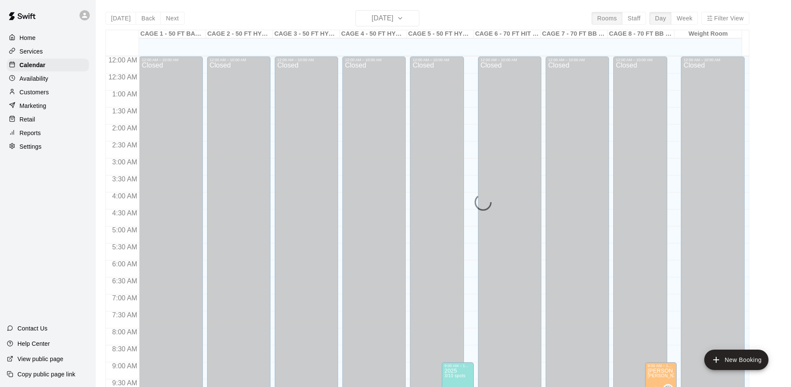
scroll to position [450, 0]
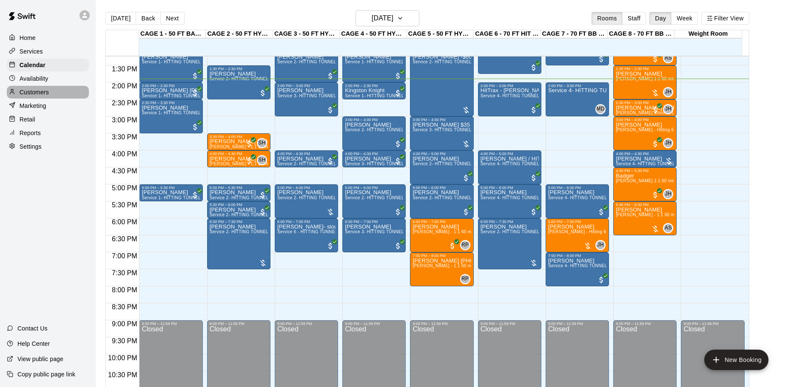
click at [40, 95] on p "Customers" at bounding box center [34, 92] width 29 height 9
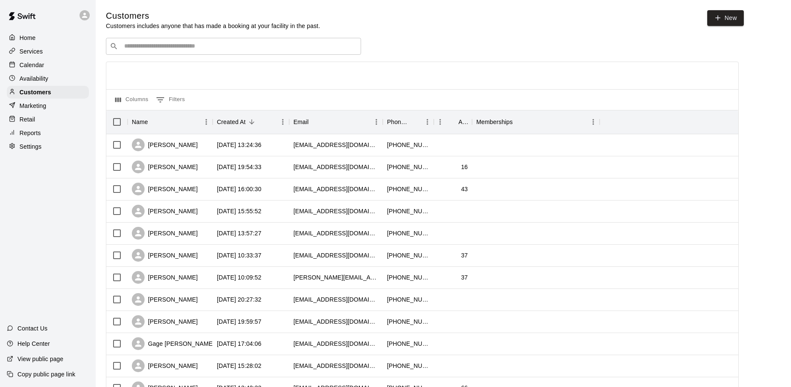
click at [220, 54] on div "​ ​" at bounding box center [233, 46] width 255 height 17
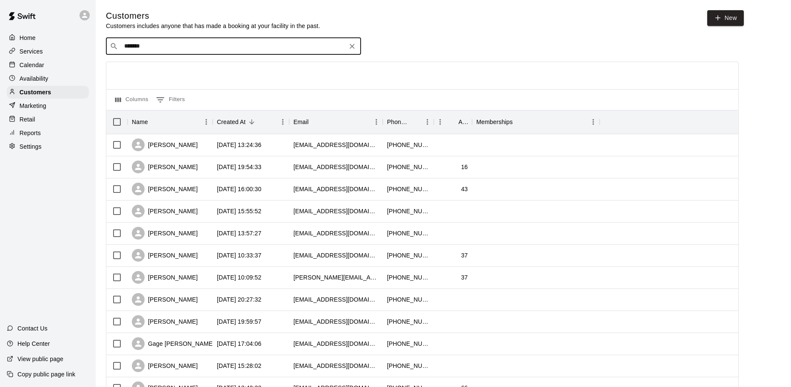
type input "********"
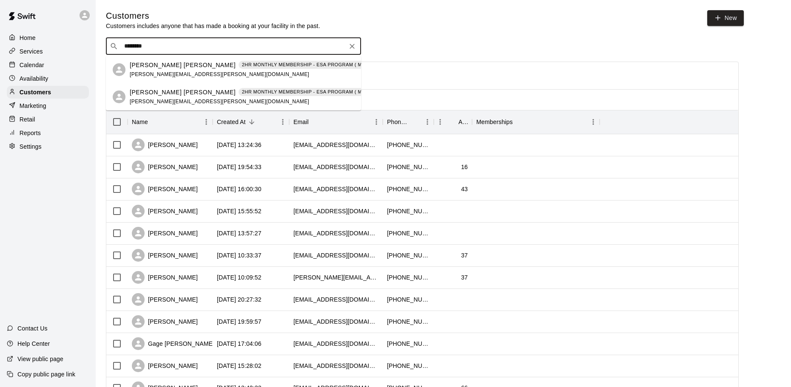
click at [141, 72] on span "sean.pichette@gmail.com" at bounding box center [219, 74] width 179 height 6
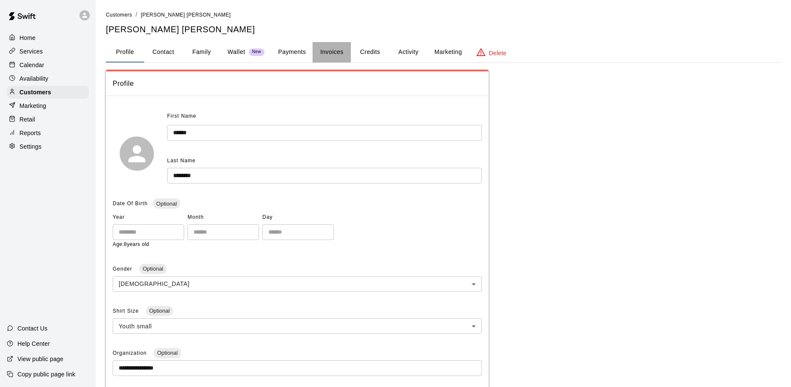
click at [330, 52] on button "Invoices" at bounding box center [331, 52] width 38 height 20
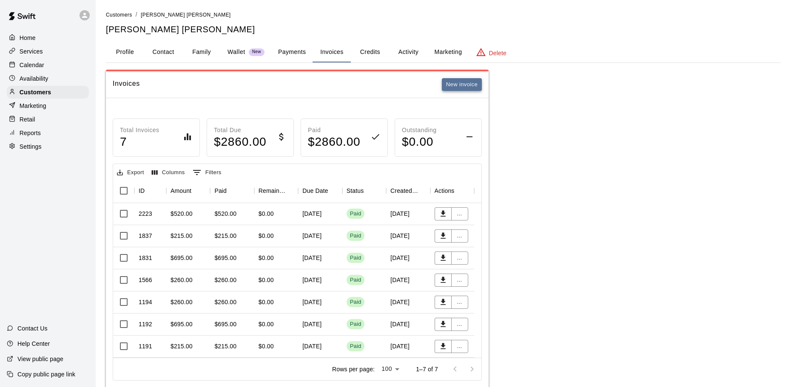
click at [460, 88] on button "New invoice" at bounding box center [462, 84] width 40 height 13
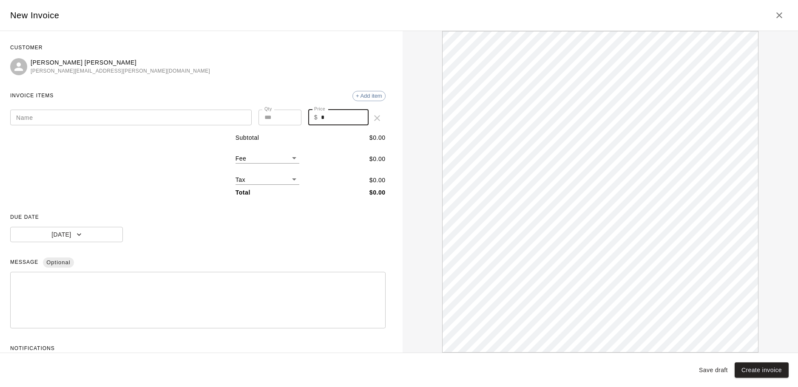
click at [334, 110] on input "*" at bounding box center [345, 118] width 48 height 16
type input "*"
type input "***"
click at [213, 127] on div "CUSTOMER Connor Pichette sean.pichette@gmail.com INVOICE ITEMS + Add item Name …" at bounding box center [197, 207] width 375 height 333
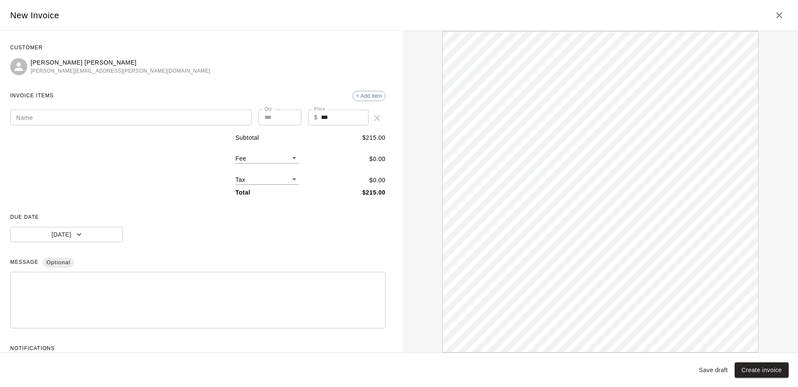
click at [216, 124] on input "Name" at bounding box center [130, 118] width 241 height 16
click at [176, 123] on input "Name" at bounding box center [130, 118] width 241 height 16
paste input "**********"
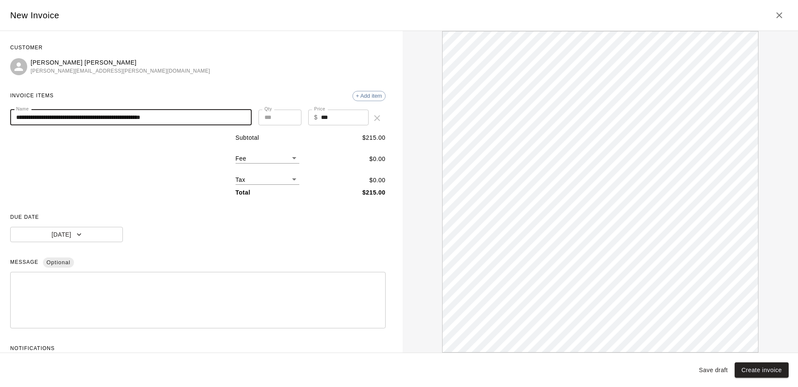
click at [15, 118] on input "**********" at bounding box center [130, 118] width 241 height 16
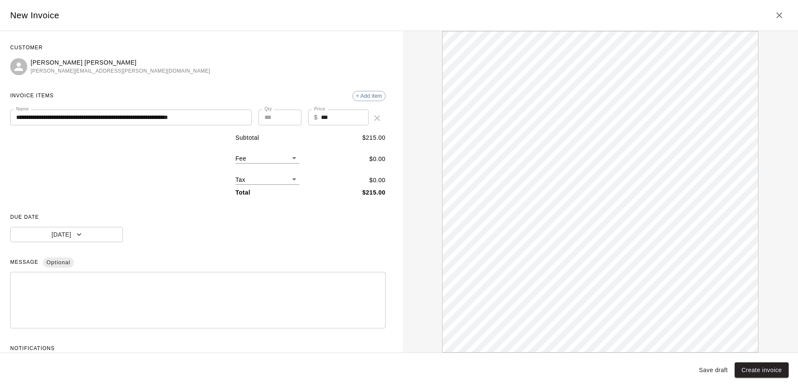
click at [96, 173] on div "Subtotal $ 215.00 Fee ​ $ 0.00 Tax ​ $ 0.00 Total $ 215.00" at bounding box center [197, 165] width 375 height 64
click at [209, 117] on input "**********" at bounding box center [130, 118] width 241 height 16
click at [246, 74] on div "Connor Pichette sean.pichette@gmail.com" at bounding box center [197, 66] width 375 height 17
click at [146, 119] on input "**********" at bounding box center [130, 118] width 241 height 16
click at [159, 119] on input "**********" at bounding box center [130, 118] width 241 height 16
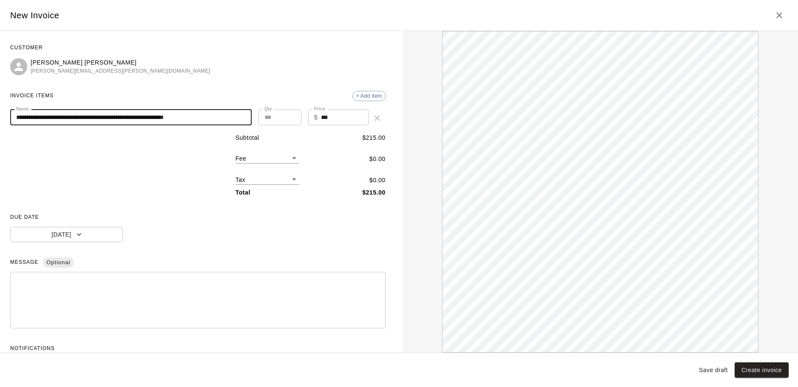
click at [73, 117] on input "**********" at bounding box center [130, 118] width 241 height 16
click at [182, 155] on div "Subtotal $ 215.00 Fee ​ $ 0.00 Tax ​ $ 0.00 Total $ 215.00" at bounding box center [197, 165] width 375 height 64
drag, startPoint x: 188, startPoint y: 120, endPoint x: 183, endPoint y: 121, distance: 5.2
click at [183, 121] on input "**********" at bounding box center [130, 118] width 241 height 16
drag, startPoint x: 190, startPoint y: 119, endPoint x: 179, endPoint y: 119, distance: 10.6
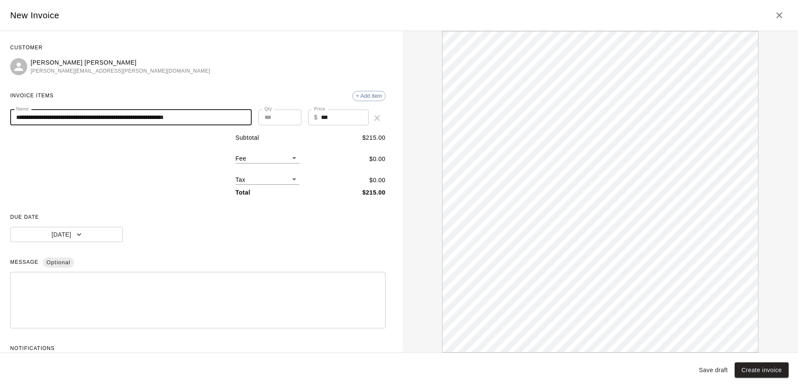
click at [179, 119] on input "**********" at bounding box center [130, 118] width 241 height 16
type input "**********"
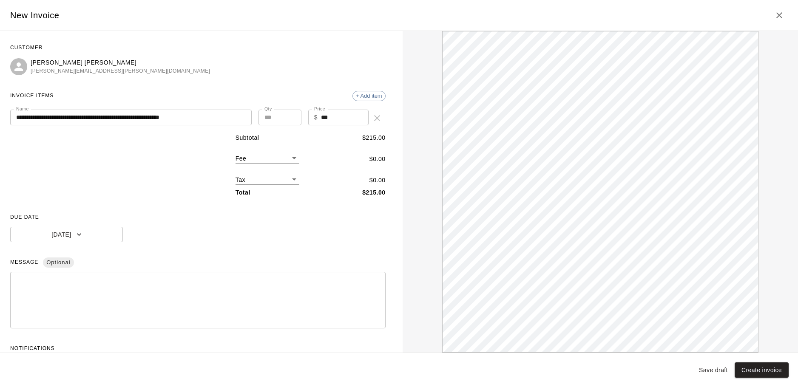
click at [182, 96] on div "INVOICE ITEMS + Add item" at bounding box center [197, 96] width 375 height 14
click at [199, 76] on div "**********" at bounding box center [197, 207] width 375 height 333
click at [76, 235] on icon "button" at bounding box center [79, 234] width 9 height 9
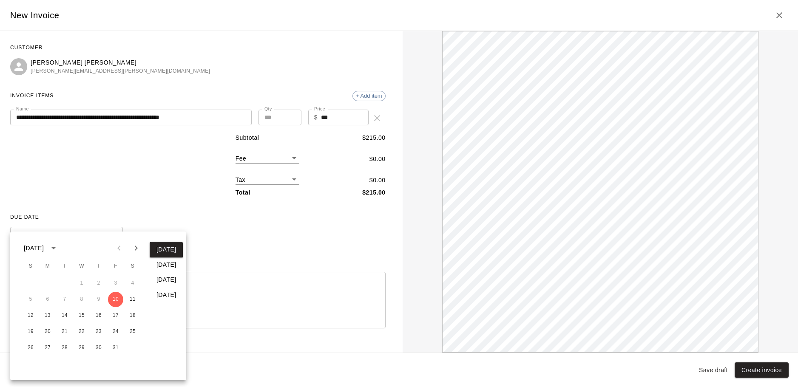
click at [179, 295] on button "In 30 days" at bounding box center [166, 295] width 33 height 16
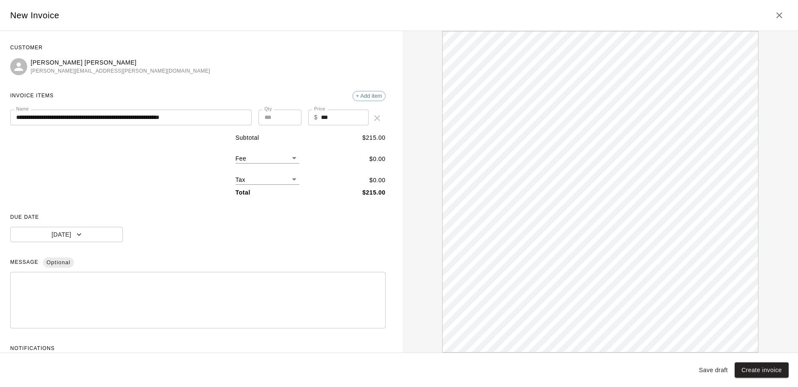
scroll to position [32, 0]
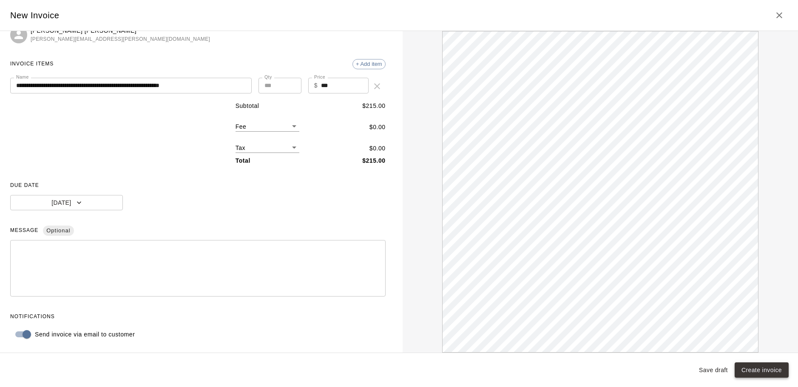
click at [746, 364] on button "Create invoice" at bounding box center [762, 371] width 54 height 16
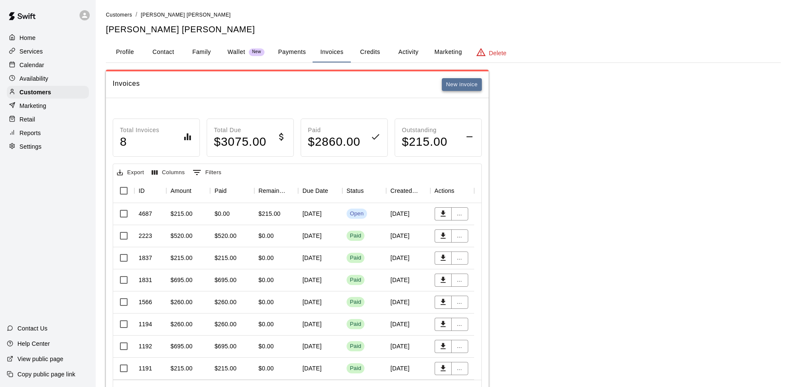
click at [445, 82] on button "New invoice" at bounding box center [462, 84] width 40 height 13
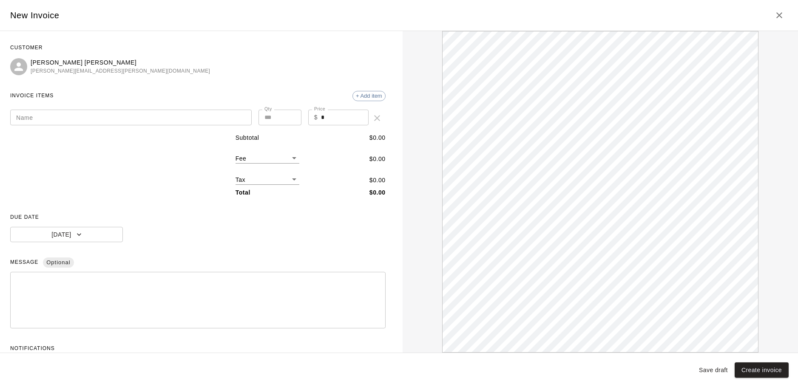
scroll to position [0, 0]
click at [778, 11] on icon "Close" at bounding box center [779, 15] width 10 height 10
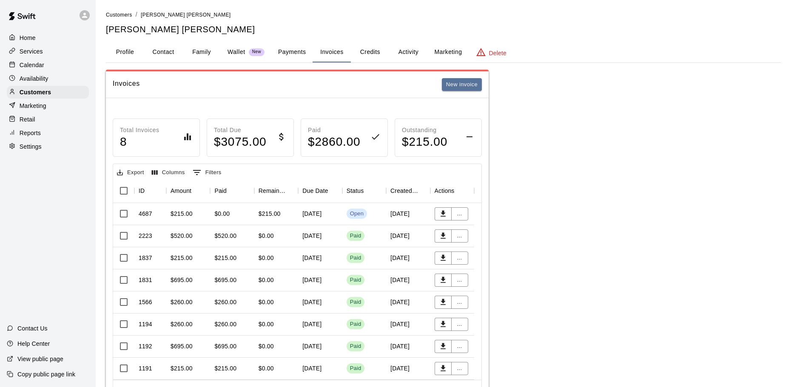
click at [195, 238] on div "$520.00" at bounding box center [188, 236] width 44 height 22
click at [451, 80] on button "New invoice" at bounding box center [462, 84] width 40 height 13
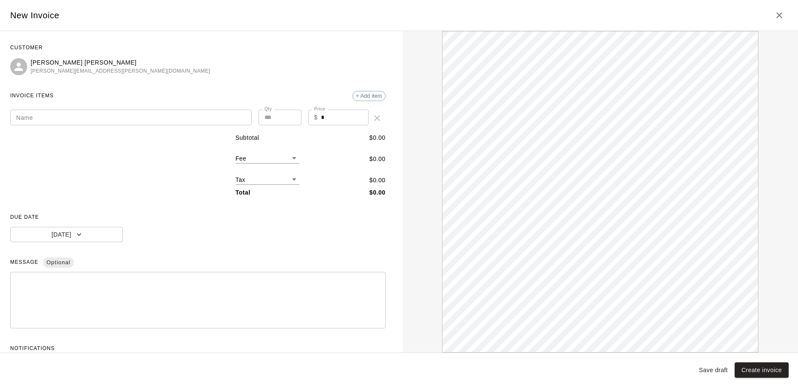
click at [159, 123] on input "Name" at bounding box center [130, 118] width 241 height 16
type input "*"
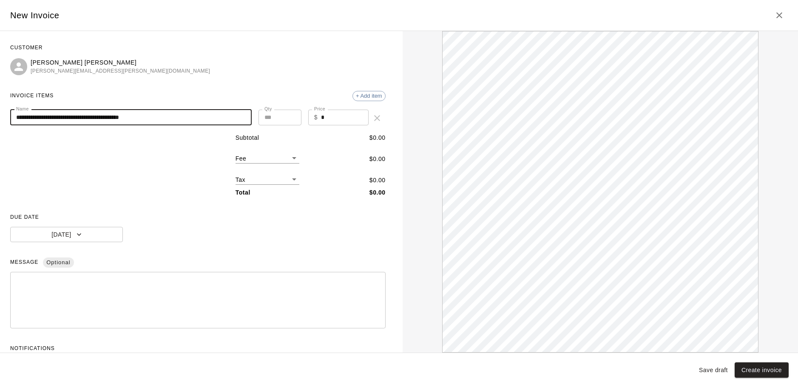
type input "**********"
click at [321, 117] on input "*" at bounding box center [345, 118] width 48 height 16
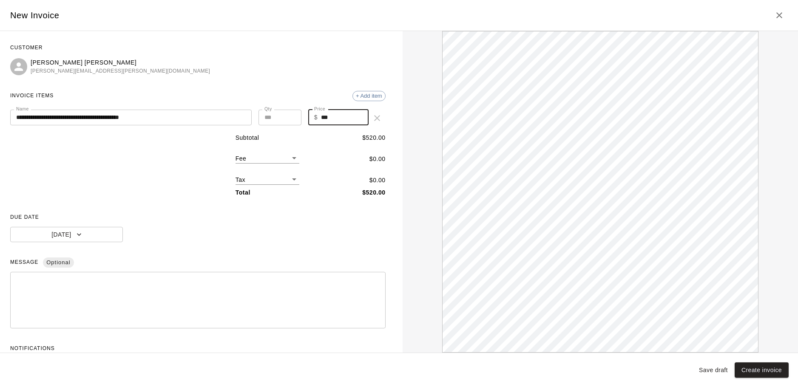
type input "***"
click at [158, 47] on span "CUSTOMER" at bounding box center [197, 48] width 375 height 14
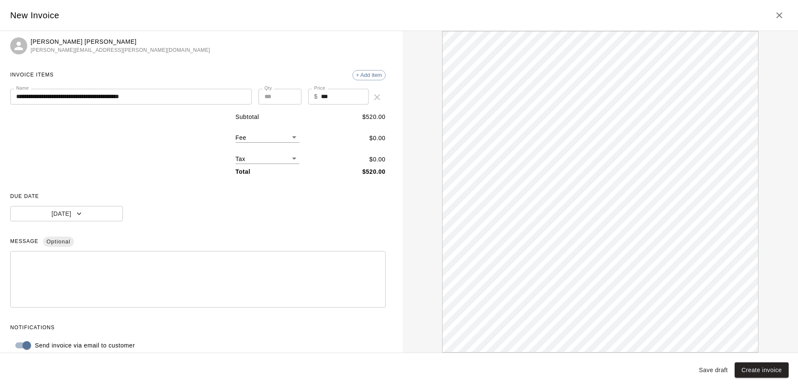
scroll to position [32, 0]
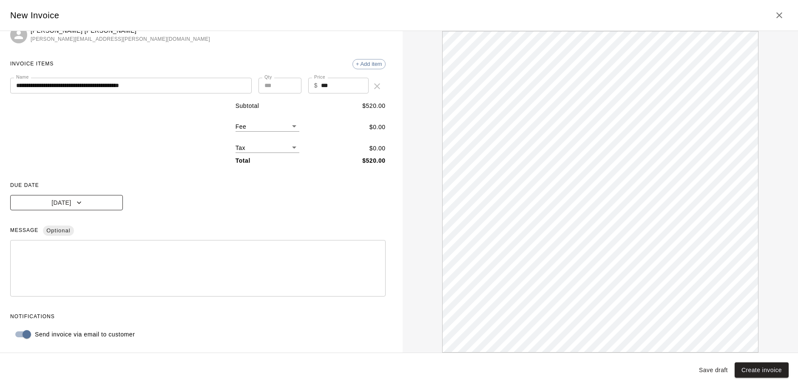
click at [57, 207] on button "[DATE]" at bounding box center [66, 203] width 113 height 16
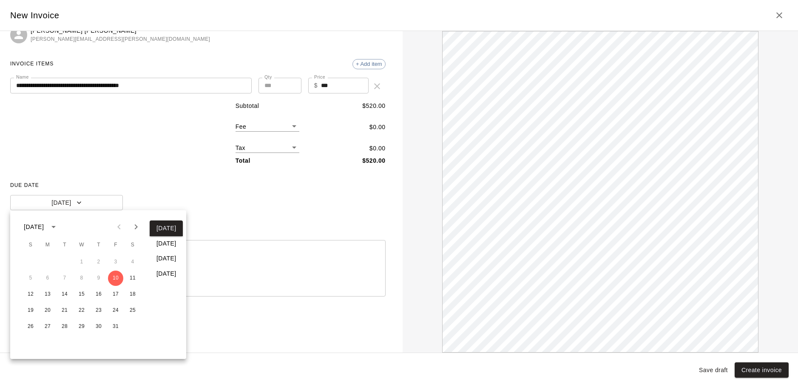
click at [166, 277] on button "In 30 days" at bounding box center [166, 274] width 33 height 16
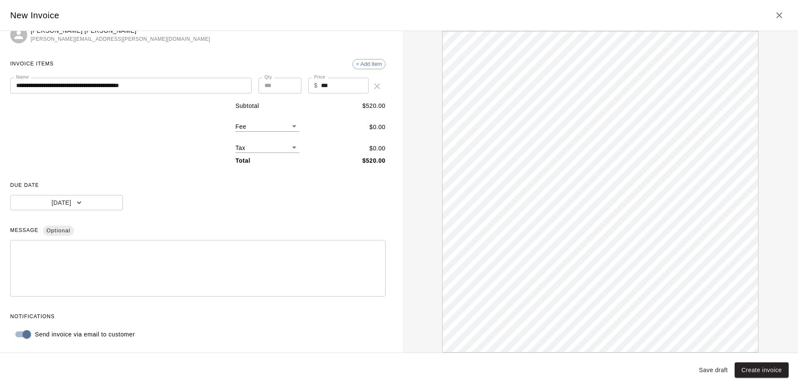
scroll to position [0, 0]
click at [204, 79] on input "**********" at bounding box center [130, 86] width 241 height 16
type input "**********"
click at [220, 68] on div "INVOICE ITEMS + Add item" at bounding box center [197, 64] width 375 height 14
click at [773, 369] on button "Create invoice" at bounding box center [762, 371] width 54 height 16
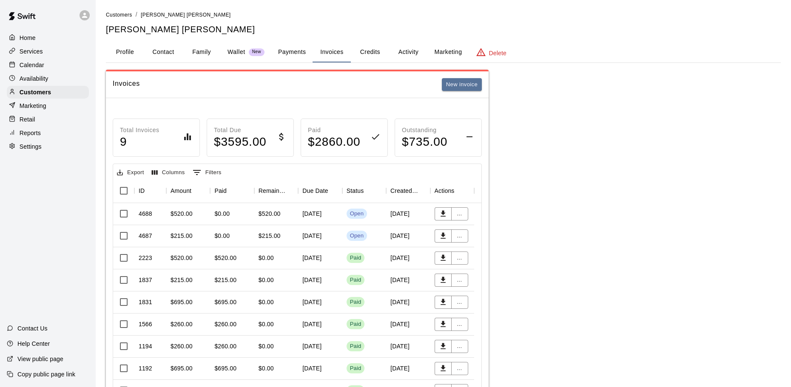
click at [54, 62] on div "Calendar" at bounding box center [48, 65] width 82 height 13
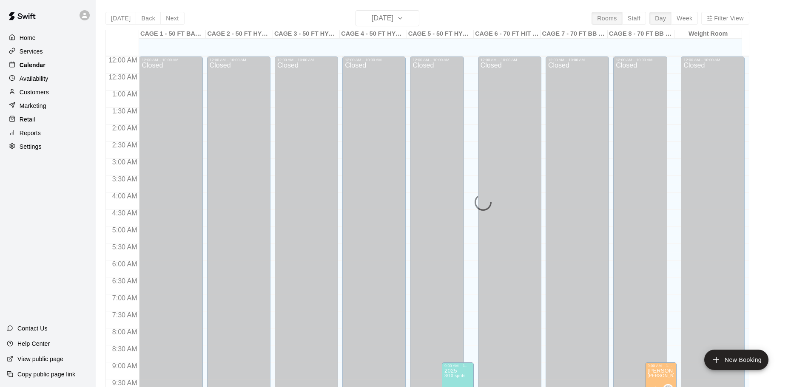
scroll to position [450, 0]
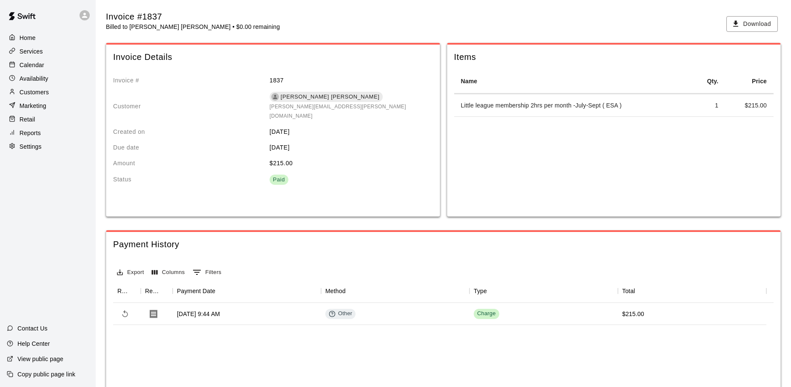
click at [39, 71] on div "Calendar" at bounding box center [48, 65] width 82 height 13
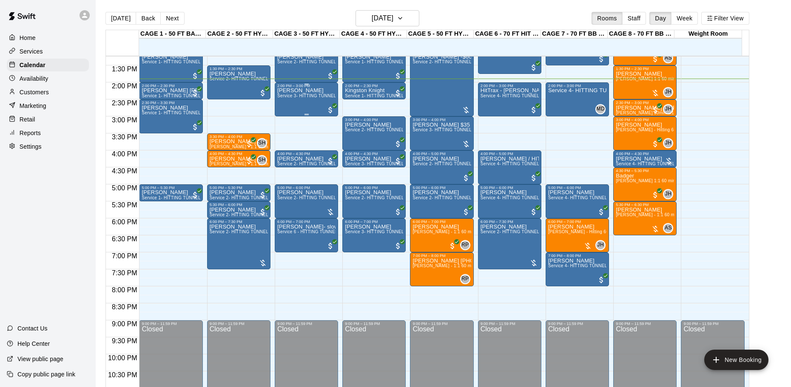
scroll to position [408, 0]
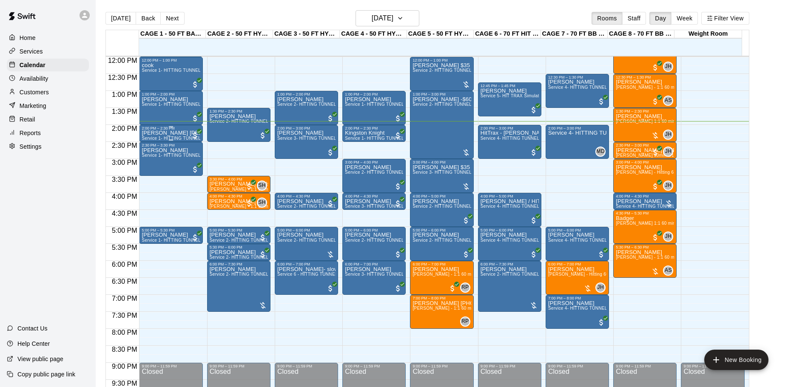
click at [158, 131] on div "2:00 PM – 2:30 PM" at bounding box center [171, 128] width 58 height 4
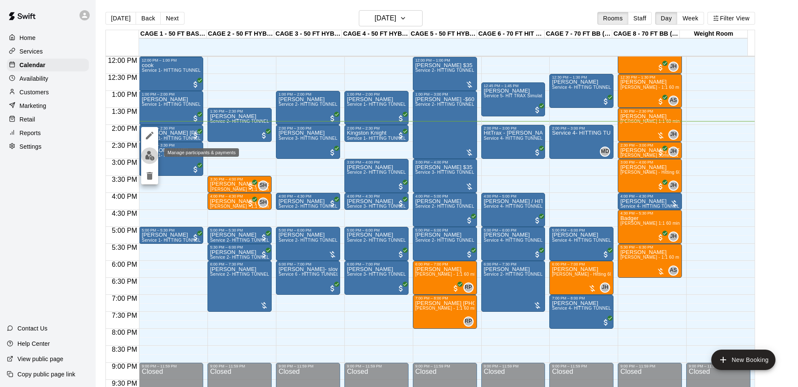
click at [153, 154] on img "edit" at bounding box center [150, 156] width 10 height 10
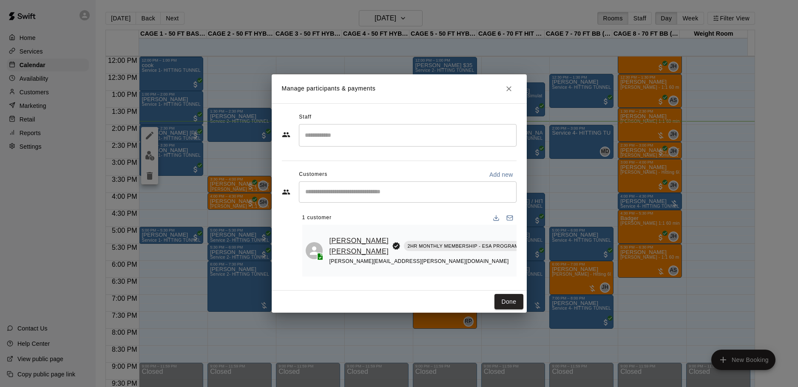
click at [346, 247] on link "[PERSON_NAME] [PERSON_NAME]" at bounding box center [359, 246] width 60 height 22
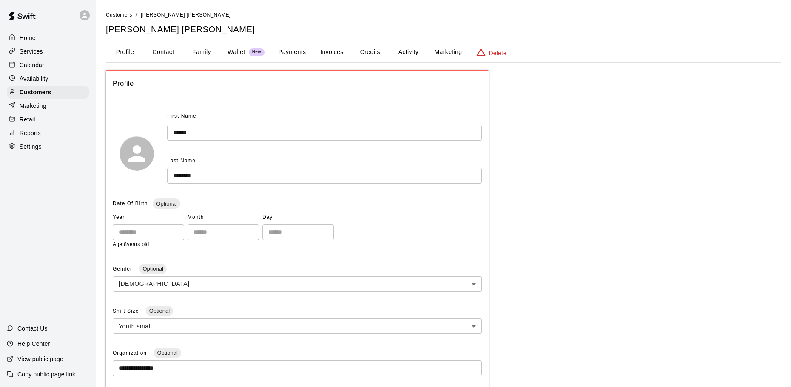
click at [416, 77] on div "Profile" at bounding box center [297, 83] width 383 height 25
click at [420, 43] on div "**********" at bounding box center [443, 302] width 675 height 584
click at [331, 54] on button "Invoices" at bounding box center [331, 52] width 38 height 20
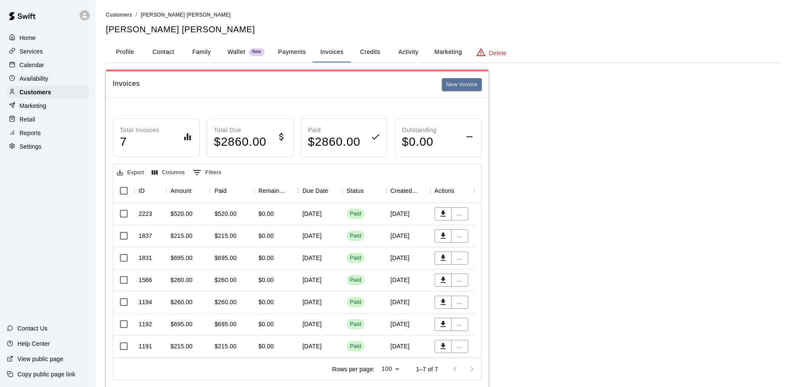
click at [161, 235] on div "1837" at bounding box center [150, 236] width 32 height 22
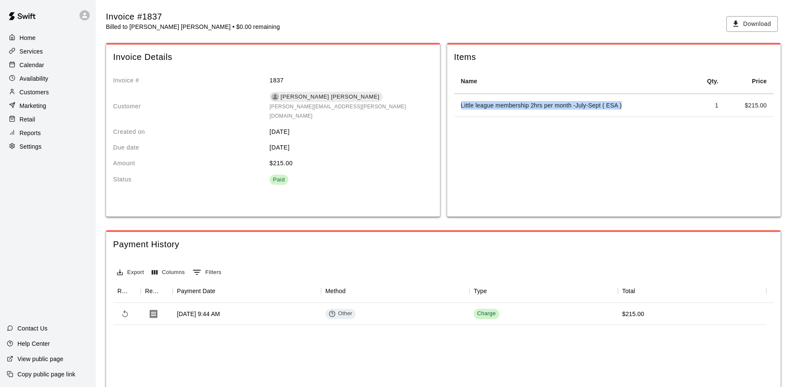
drag, startPoint x: 621, startPoint y: 105, endPoint x: 462, endPoint y: 115, distance: 160.1
click at [462, 115] on td "Little league membership 2hrs per month -July-Sept ( ESA )" at bounding box center [572, 105] width 237 height 23
copy td "Little league membership 2hrs per month -July-Sept ( ESA )"
click at [560, 110] on td "5 hrs of Pitching lessons - esa student" at bounding box center [559, 105] width 210 height 23
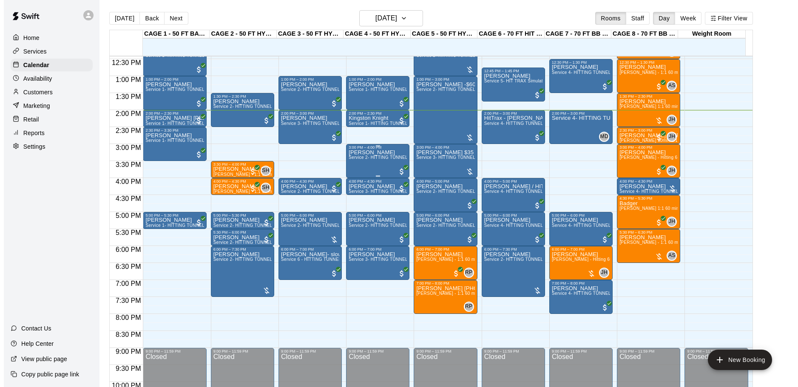
scroll to position [408, 0]
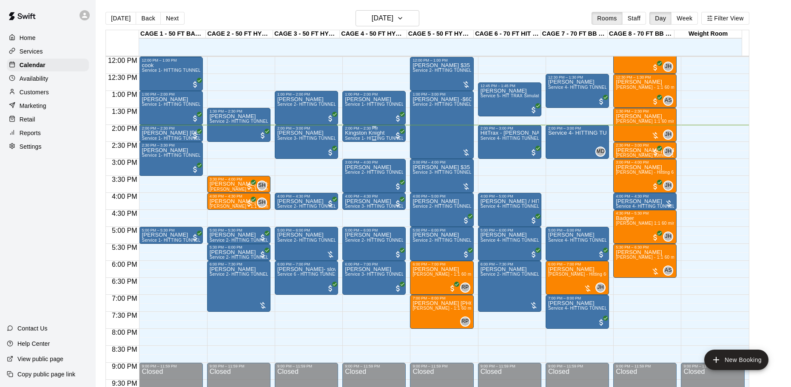
click at [373, 133] on p "Kingston Knight" at bounding box center [374, 133] width 58 height 0
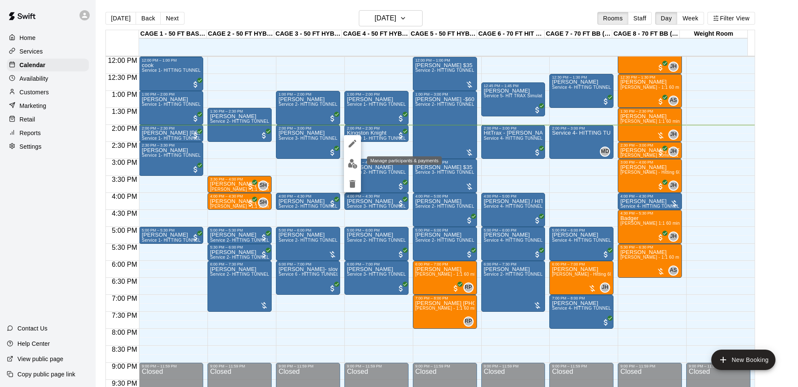
click at [349, 164] on img "edit" at bounding box center [353, 164] width 10 height 10
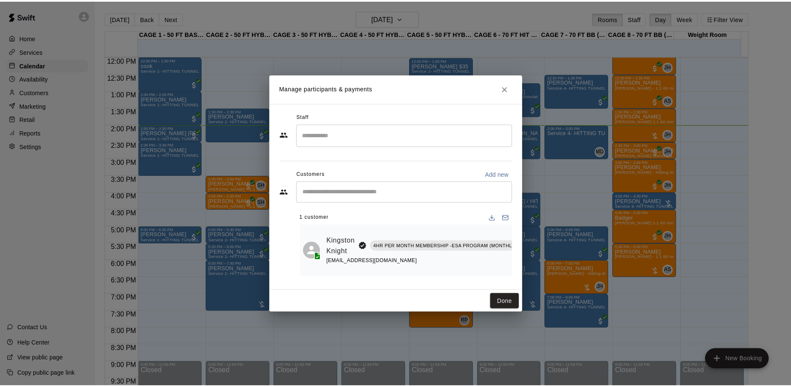
scroll to position [0, 86]
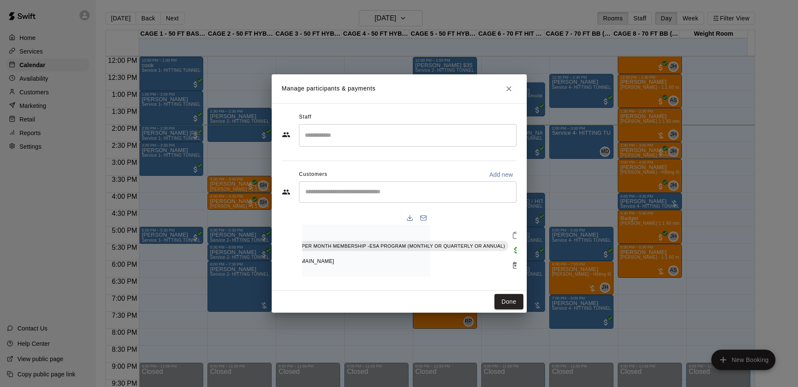
click at [523, 233] on div "Staff ​ Customers Add new ​ 1 customer Kingston Knight 4HR PER MONTH MEMBERSHIP…" at bounding box center [399, 196] width 255 height 187
click at [516, 230] on div "Staff ​ Customers Add new ​ 1 customer Kingston Knight 4HR PER MONTH MEMBERSHIP…" at bounding box center [399, 196] width 255 height 187
click at [514, 232] on icon "Mark attendance" at bounding box center [516, 236] width 8 height 8
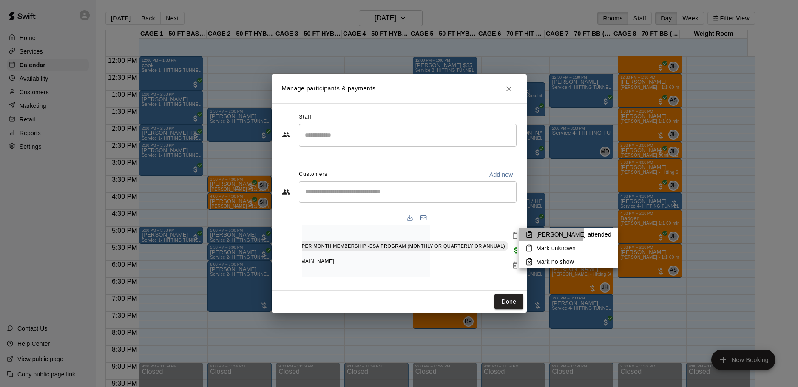
click at [519, 230] on li "Mark attended" at bounding box center [568, 235] width 99 height 14
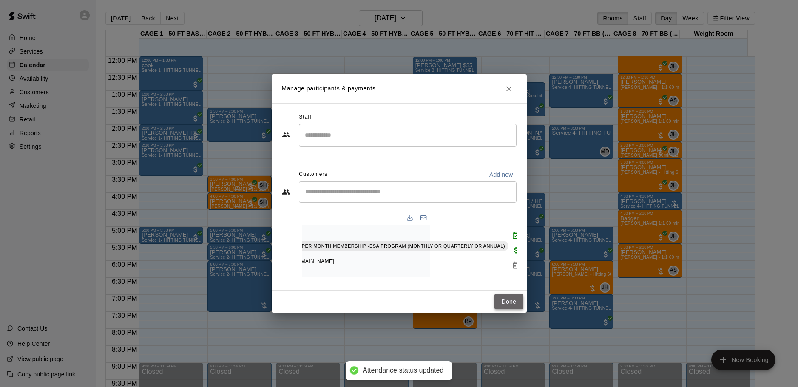
click at [511, 299] on button "Done" at bounding box center [508, 302] width 28 height 16
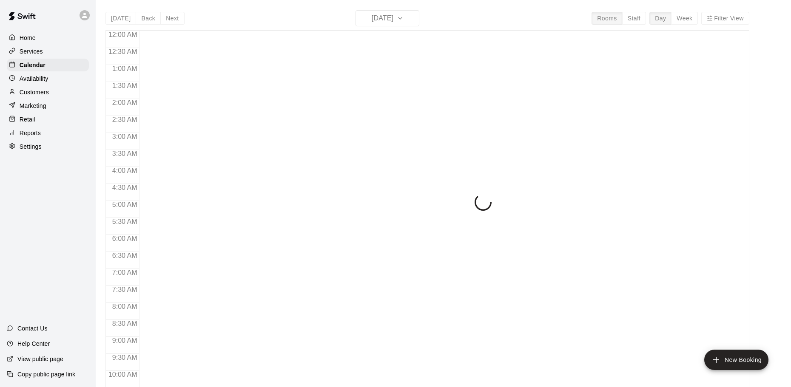
scroll to position [450, 0]
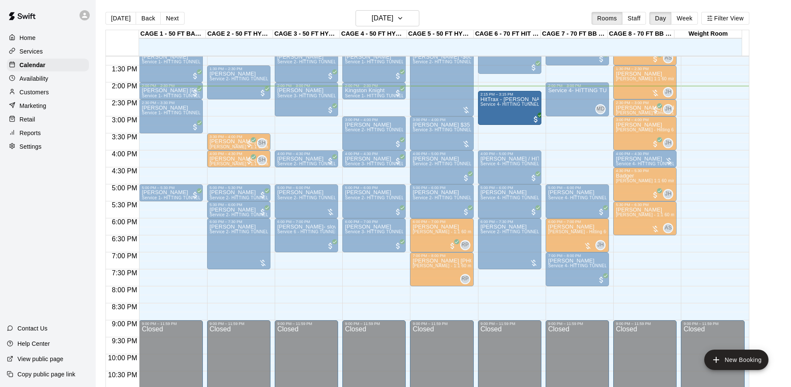
drag, startPoint x: 497, startPoint y: 92, endPoint x: 496, endPoint y: 101, distance: 8.6
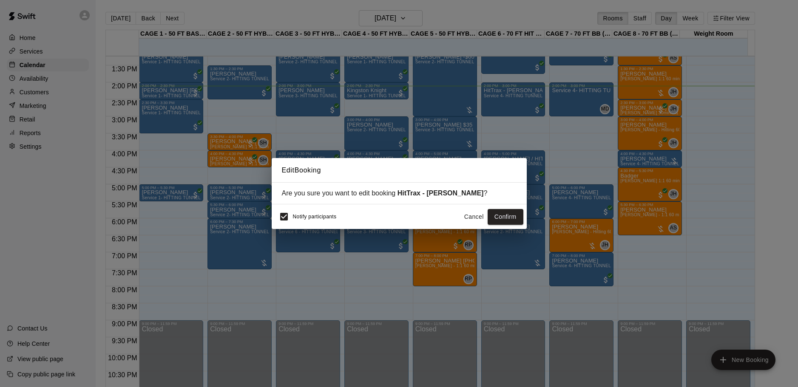
click at [479, 216] on button "Cancel" at bounding box center [473, 217] width 27 height 16
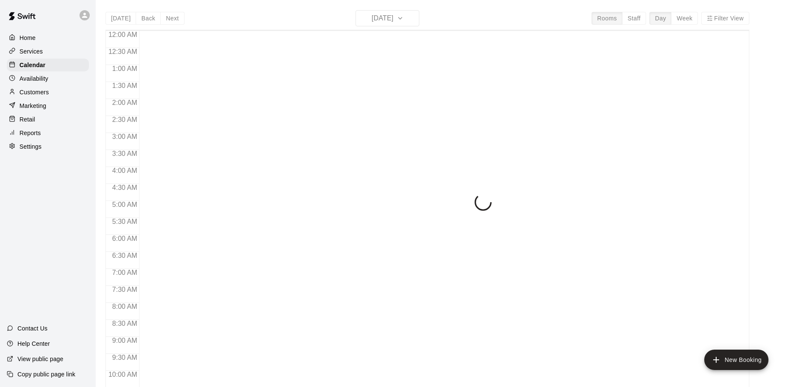
scroll to position [450, 0]
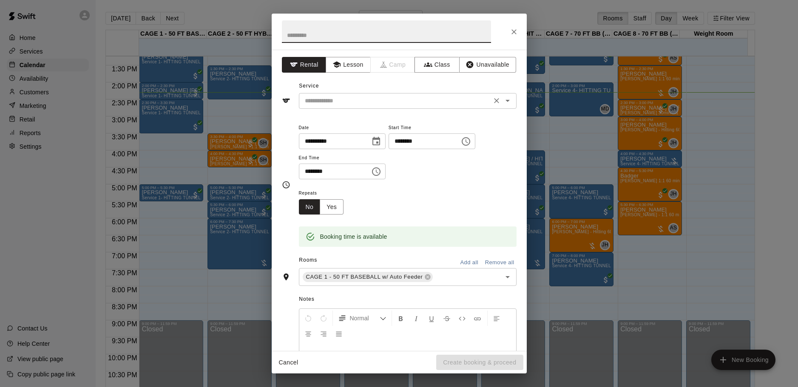
click at [352, 102] on input "text" at bounding box center [394, 101] width 187 height 11
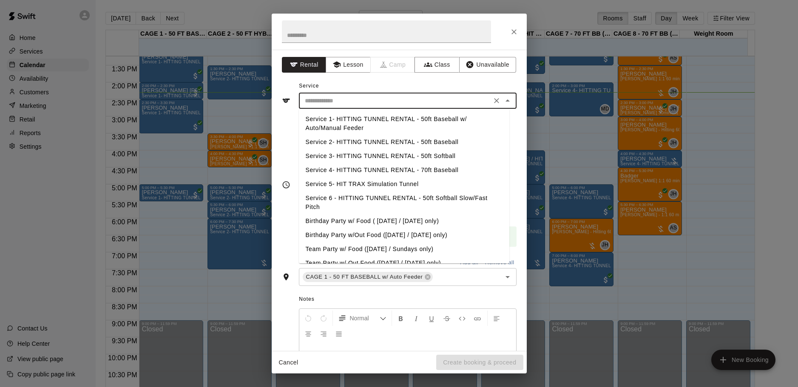
click at [389, 118] on li "Service 1- HITTING TUNNEL RENTAL - 50ft Baseball w/ Auto/Manual Feeder" at bounding box center [404, 123] width 210 height 23
type input "**********"
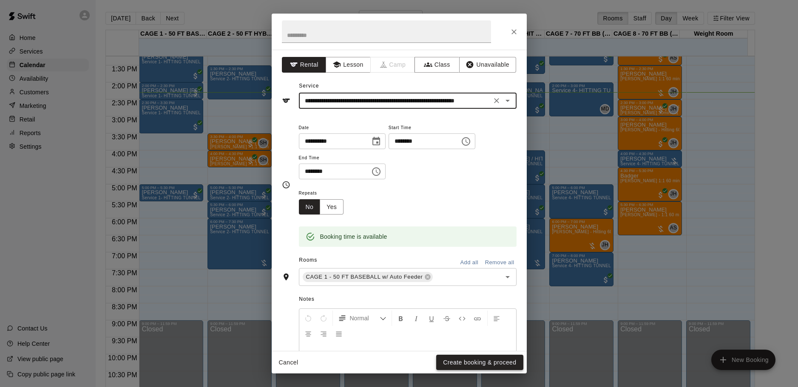
click at [474, 365] on button "Create booking & proceed" at bounding box center [479, 363] width 87 height 16
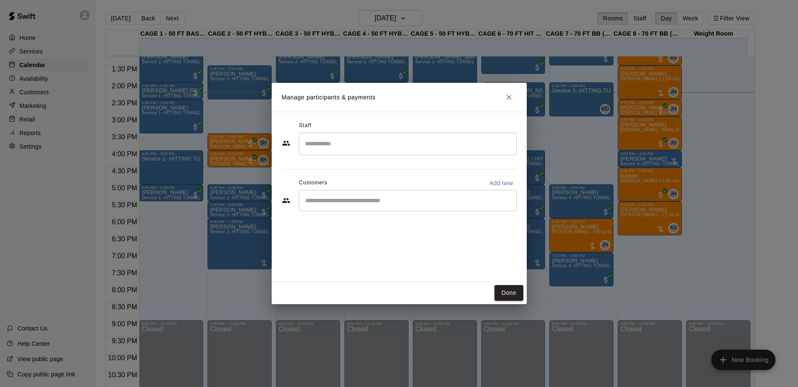
click at [408, 210] on div "​" at bounding box center [408, 200] width 218 height 21
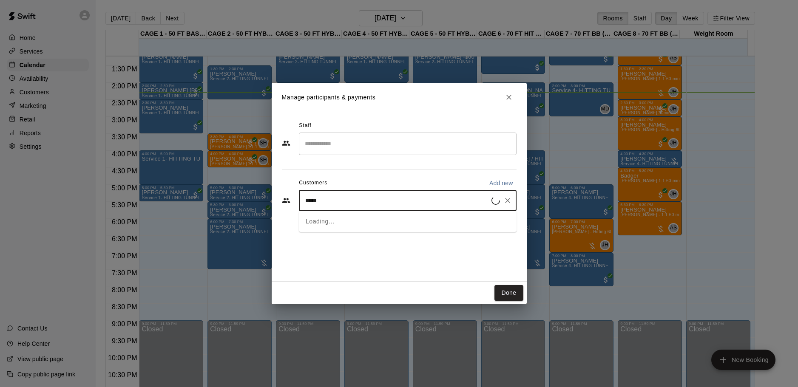
type input "******"
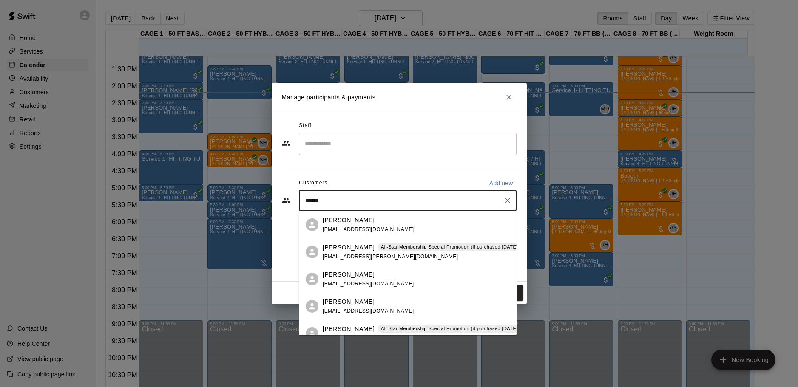
click at [353, 262] on div "[PERSON_NAME] All-Star Membership Special Promotion (if purchased [DATE] - [DAT…" at bounding box center [408, 251] width 218 height 27
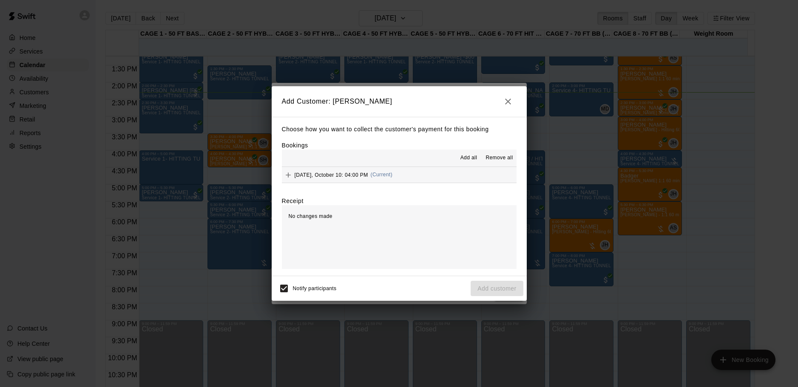
click at [429, 177] on button "[DATE], October 10: 04:00 PM (Current)" at bounding box center [399, 175] width 235 height 16
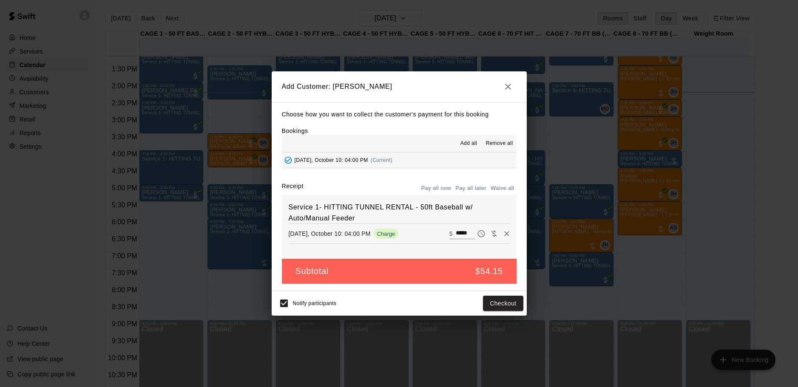
click at [468, 186] on button "Pay all later" at bounding box center [470, 188] width 35 height 13
click at [499, 302] on button "Add customer" at bounding box center [497, 304] width 52 height 16
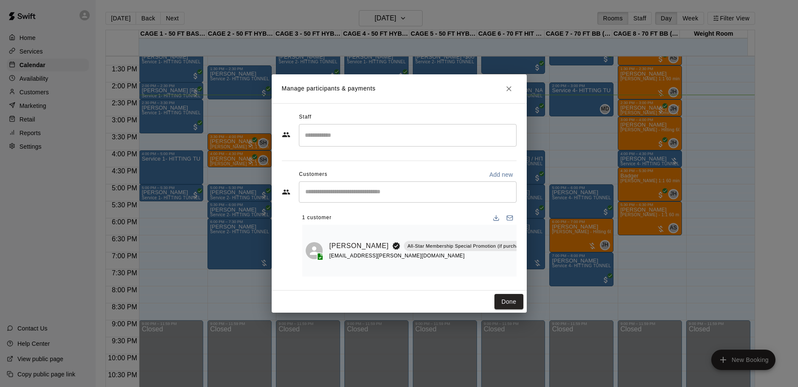
click at [500, 296] on div "Done" at bounding box center [399, 302] width 255 height 23
click at [500, 301] on button "Done" at bounding box center [508, 302] width 28 height 16
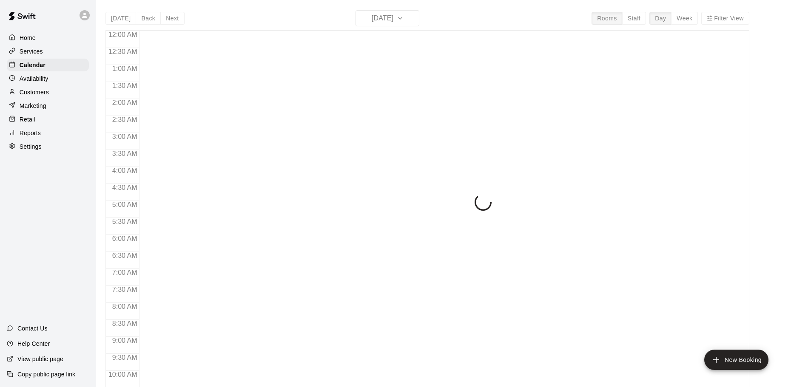
scroll to position [450, 0]
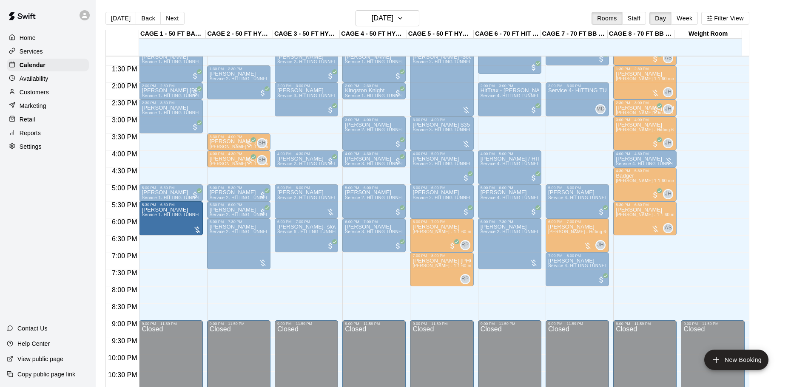
drag, startPoint x: 170, startPoint y: 163, endPoint x: 173, endPoint y: 221, distance: 58.7
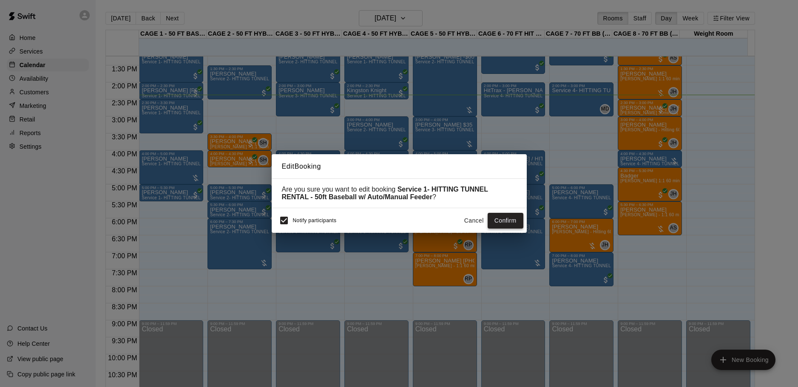
click at [501, 220] on button "Confirm" at bounding box center [506, 221] width 36 height 16
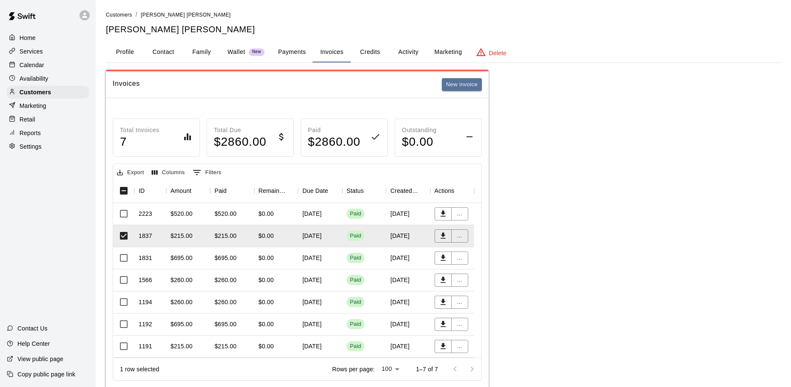
click at [38, 63] on p "Calendar" at bounding box center [32, 65] width 25 height 9
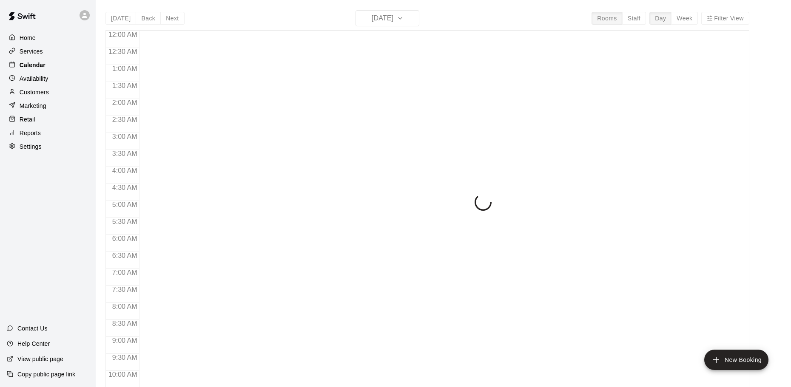
scroll to position [450, 0]
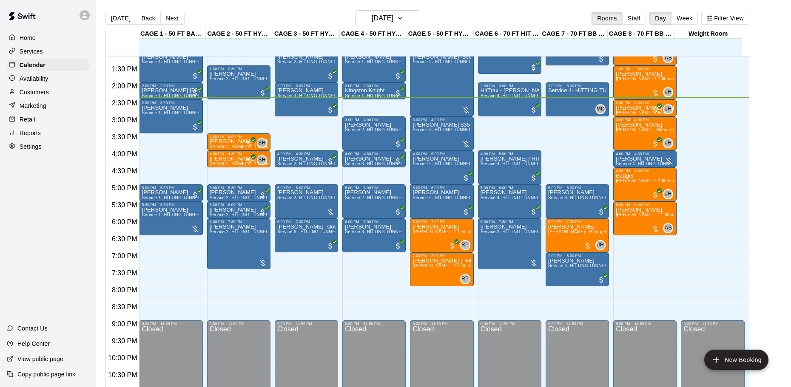
click at [17, 120] on div at bounding box center [14, 120] width 11 height 8
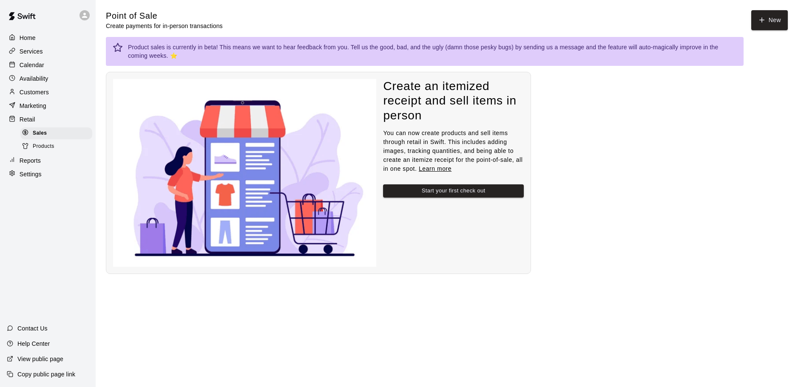
click at [36, 167] on div "Reports" at bounding box center [48, 160] width 82 height 13
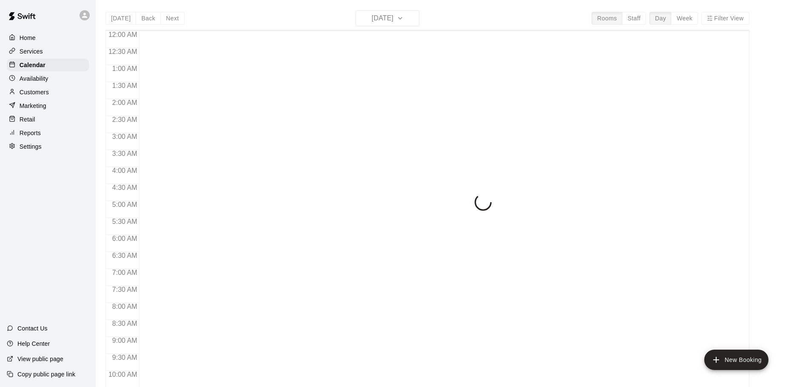
scroll to position [450, 0]
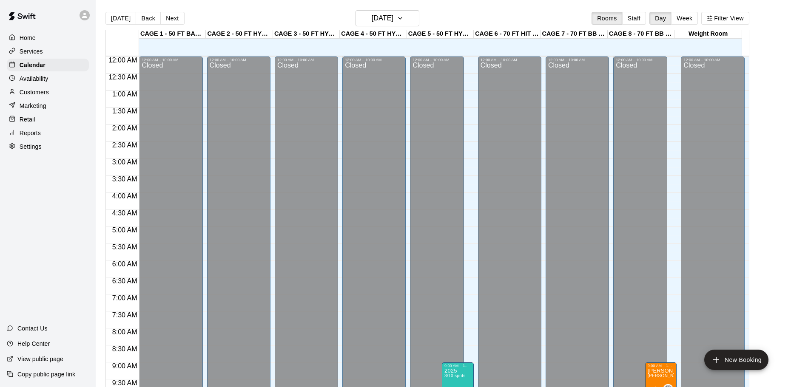
scroll to position [450, 0]
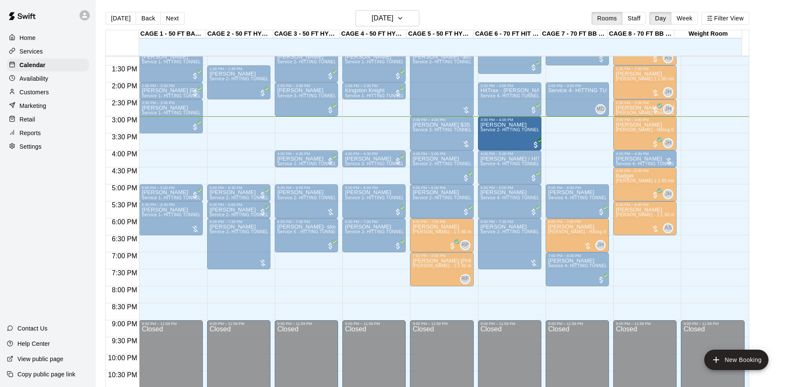
drag, startPoint x: 362, startPoint y: 130, endPoint x: 496, endPoint y: 134, distance: 134.0
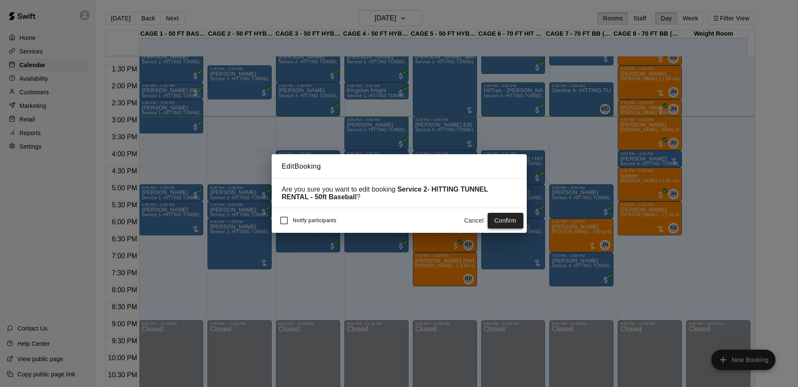
click at [505, 221] on button "Confirm" at bounding box center [506, 221] width 36 height 16
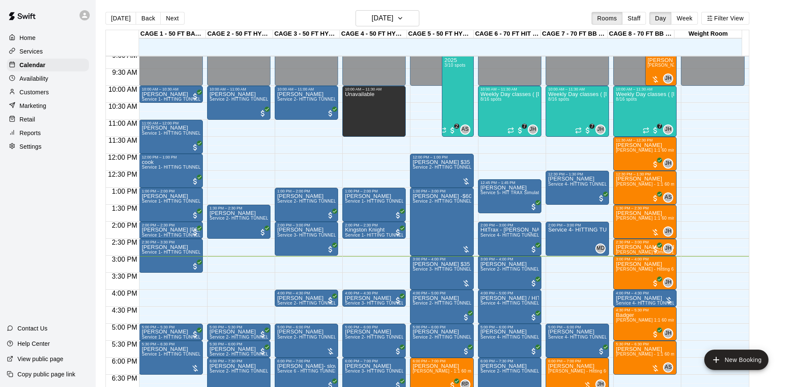
scroll to position [284, 0]
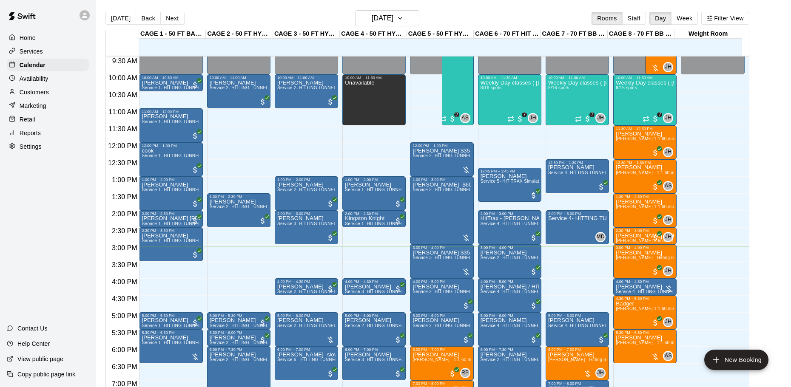
scroll to position [330, 0]
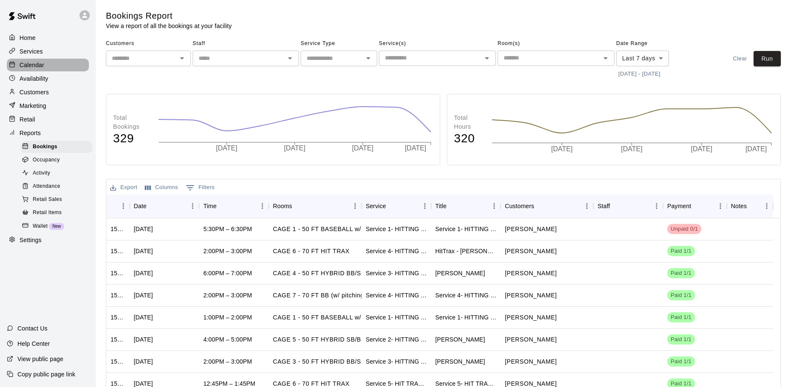
click at [49, 67] on div "Calendar" at bounding box center [48, 65] width 82 height 13
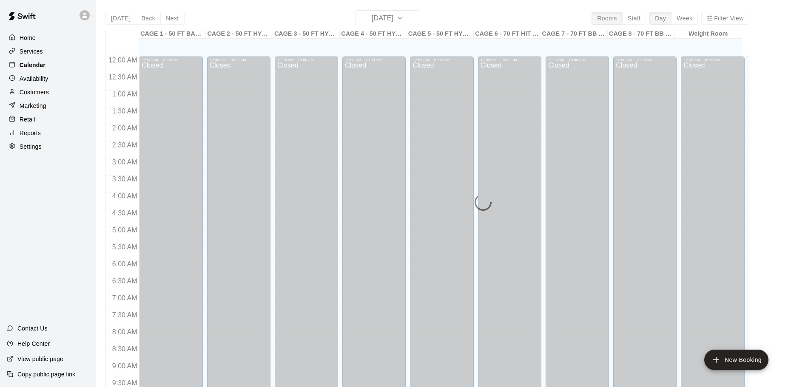
scroll to position [450, 0]
